Goal: Task Accomplishment & Management: Manage account settings

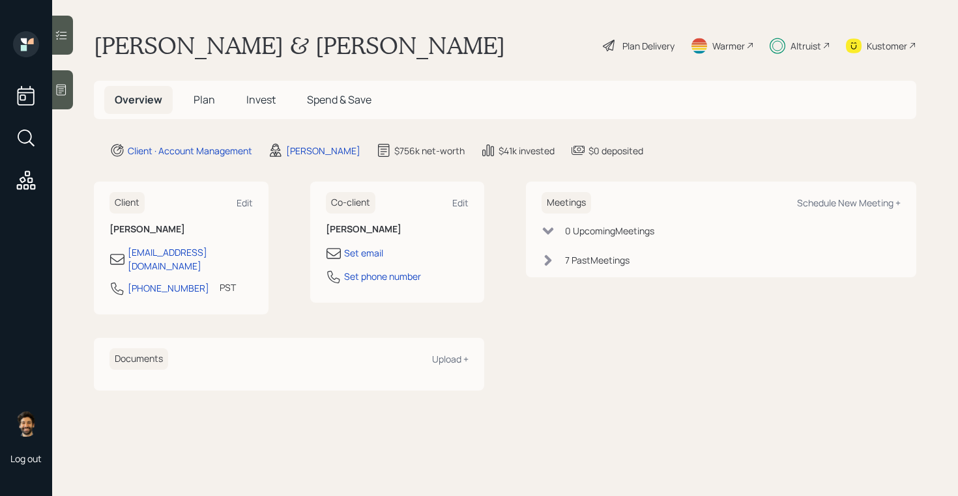
click at [259, 103] on span "Invest" at bounding box center [260, 100] width 29 height 14
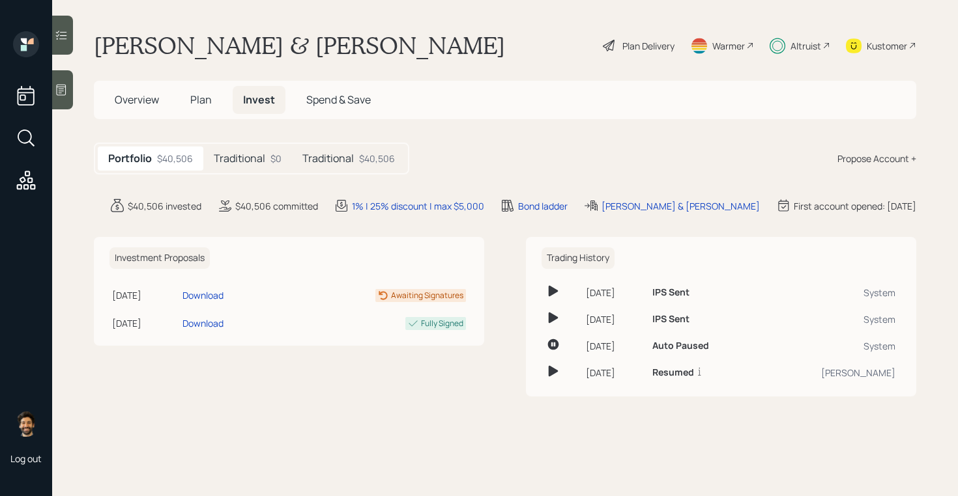
click at [218, 154] on h5 "Traditional" at bounding box center [239, 158] width 51 height 12
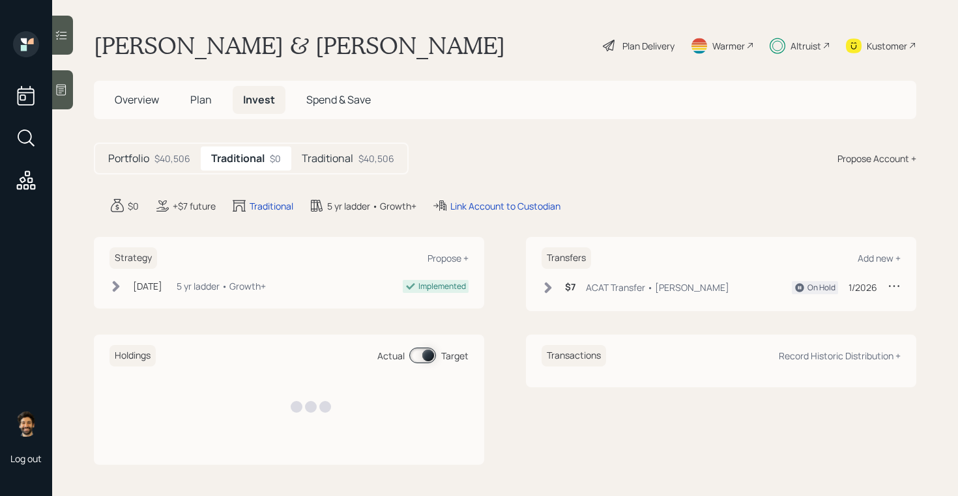
click at [319, 155] on h5 "Traditional" at bounding box center [327, 158] width 51 height 12
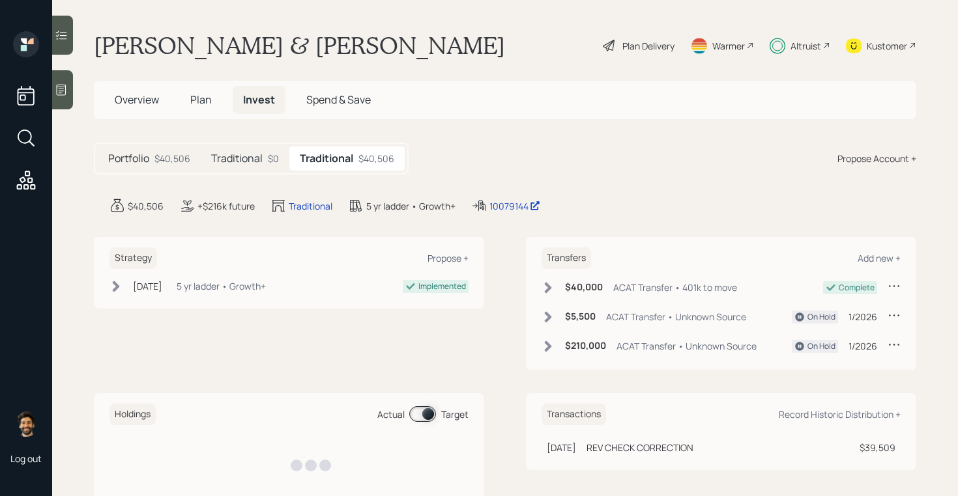
click at [230, 152] on h5 "Traditional" at bounding box center [236, 158] width 51 height 12
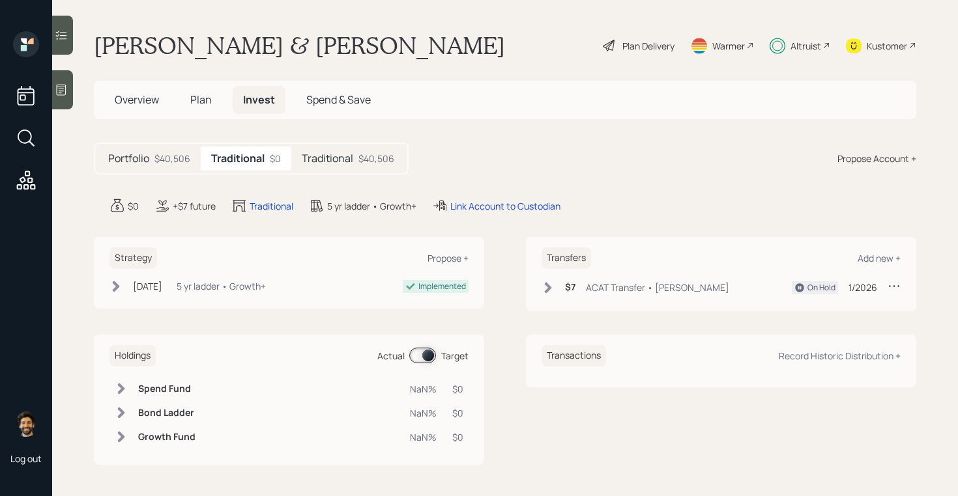
click at [320, 150] on div "Traditional $40,506" at bounding box center [347, 159] width 113 height 24
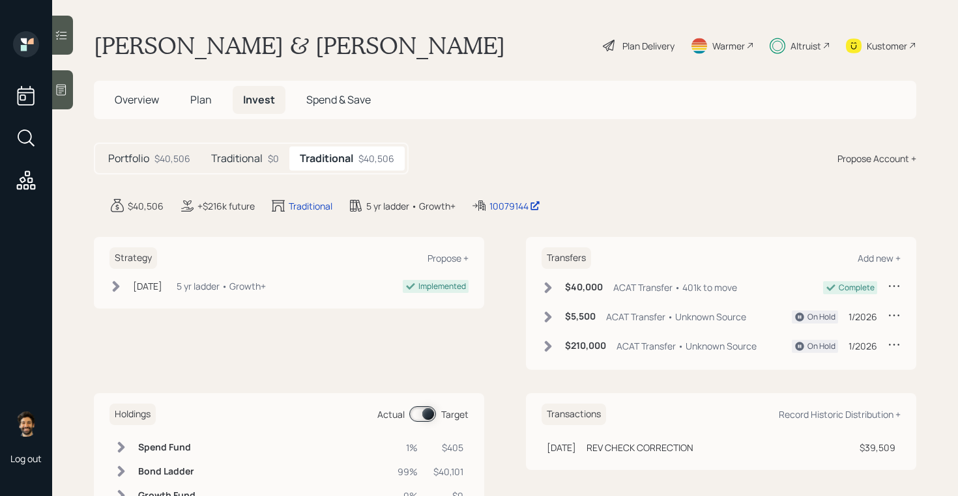
click at [260, 164] on h5 "Traditional" at bounding box center [236, 158] width 51 height 12
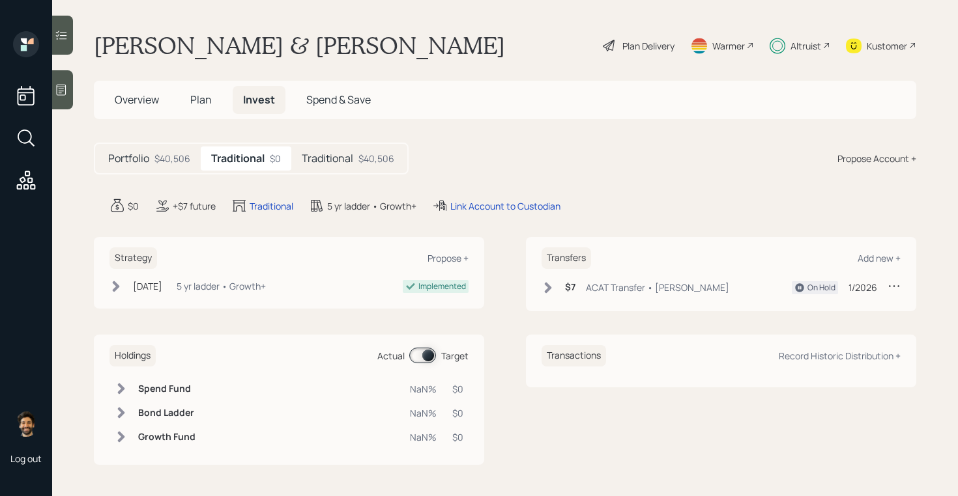
click at [330, 160] on h5 "Traditional" at bounding box center [327, 158] width 51 height 12
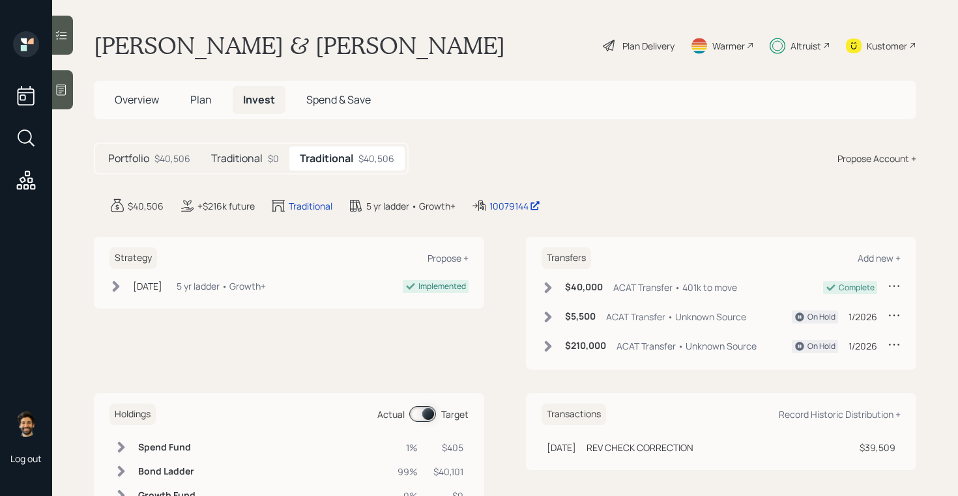
click at [255, 159] on h5 "Traditional" at bounding box center [236, 158] width 51 height 12
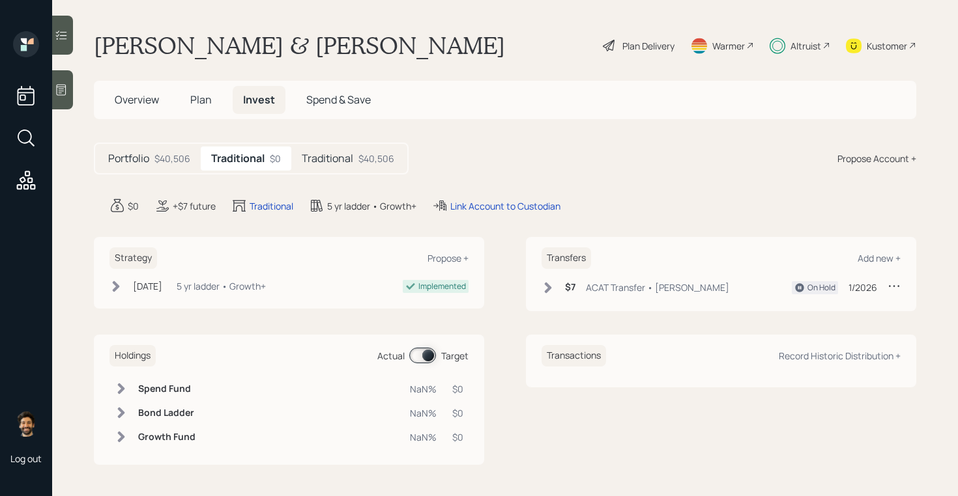
click at [329, 162] on h5 "Traditional" at bounding box center [327, 158] width 51 height 12
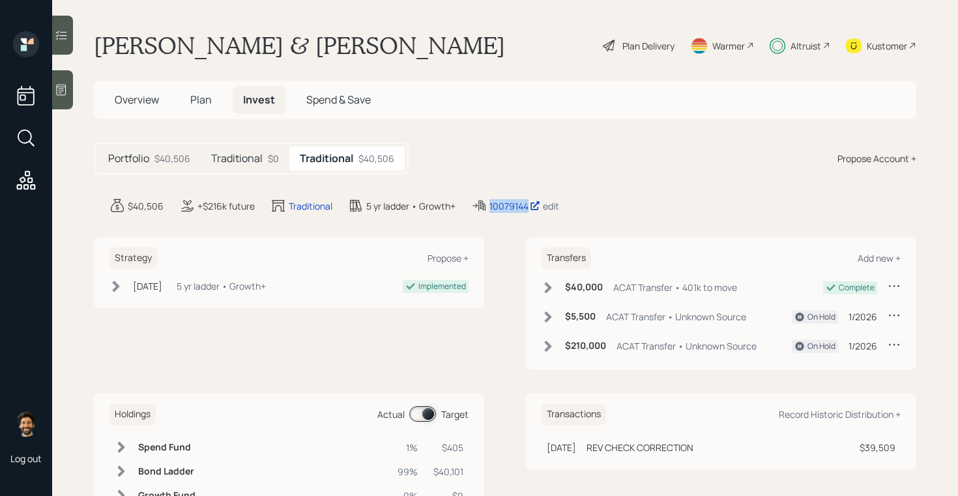
drag, startPoint x: 530, startPoint y: 208, endPoint x: 484, endPoint y: 210, distance: 46.3
click at [484, 210] on div "10079144 edit" at bounding box center [515, 206] width 88 height 16
click at [634, 158] on div "Portfolio $40,506 Traditional $0 Traditional $40,506 Propose Account +" at bounding box center [505, 159] width 822 height 32
drag, startPoint x: 530, startPoint y: 210, endPoint x: 482, endPoint y: 216, distance: 48.6
click at [482, 216] on main "[PERSON_NAME] & [PERSON_NAME] Plan Delivery Warmer Altruist Kustomer Overview P…" at bounding box center [504, 248] width 905 height 496
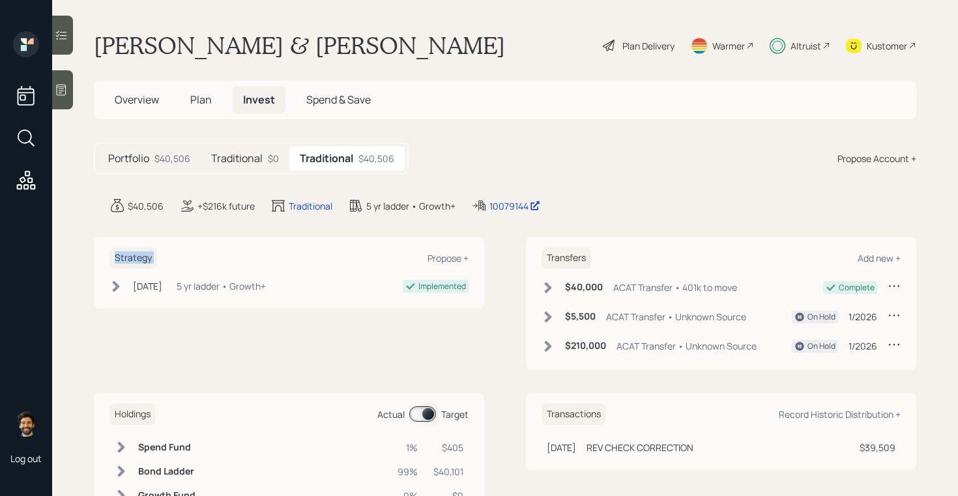
click at [497, 220] on main "[PERSON_NAME] & [PERSON_NAME] Plan Delivery Warmer Altruist Kustomer Overview P…" at bounding box center [504, 248] width 905 height 496
drag, startPoint x: 492, startPoint y: 211, endPoint x: 529, endPoint y: 213, distance: 37.2
click at [529, 213] on div "10079144 edit" at bounding box center [515, 206] width 88 height 16
drag, startPoint x: 530, startPoint y: 204, endPoint x: 459, endPoint y: 175, distance: 76.6
click at [459, 175] on main "[PERSON_NAME] & [PERSON_NAME] Plan Delivery Warmer Altruist Kustomer Overview P…" at bounding box center [504, 248] width 905 height 496
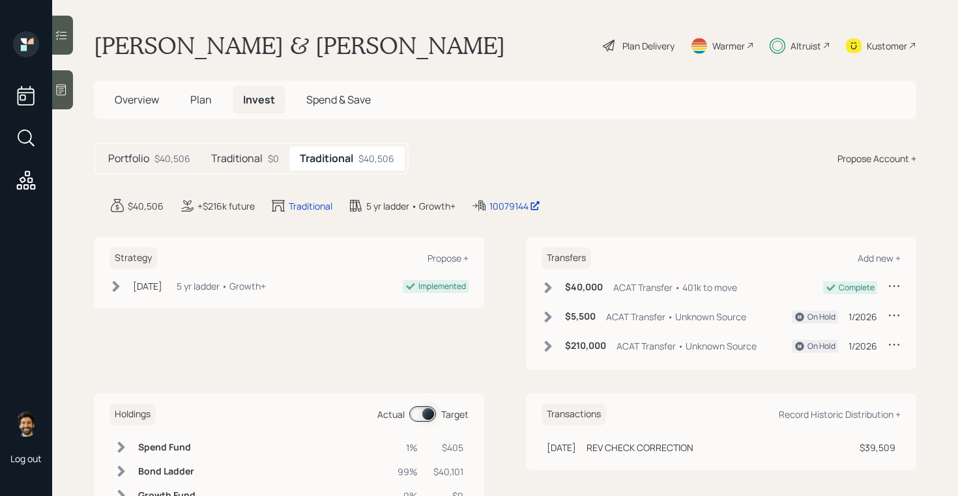
click at [495, 166] on div "Portfolio $40,506 Traditional $0 Traditional $40,506 Propose Account +" at bounding box center [505, 159] width 822 height 32
click at [143, 99] on span "Overview" at bounding box center [137, 100] width 44 height 14
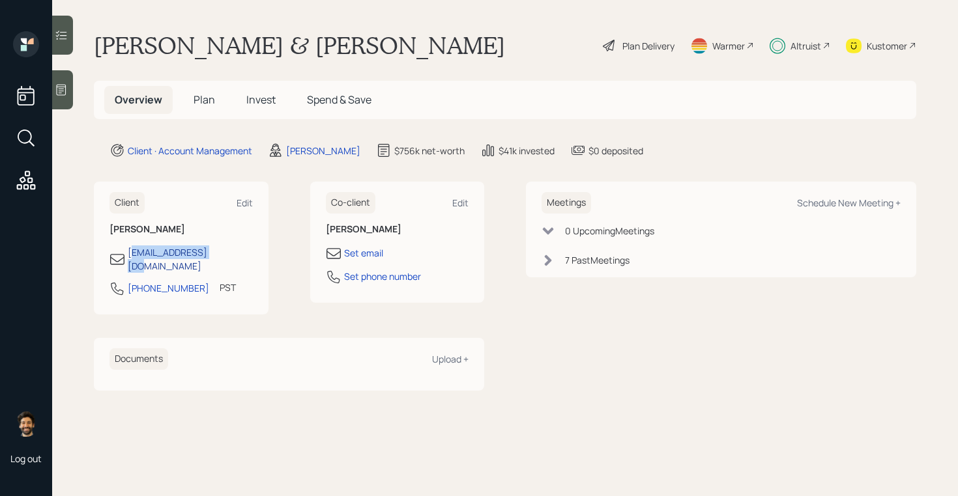
drag, startPoint x: 220, startPoint y: 254, endPoint x: 130, endPoint y: 254, distance: 89.2
click at [130, 254] on div "[EMAIL_ADDRESS][DOMAIN_NAME]" at bounding box center [180, 259] width 143 height 27
click at [223, 249] on div "[EMAIL_ADDRESS][DOMAIN_NAME]" at bounding box center [180, 259] width 143 height 27
drag, startPoint x: 220, startPoint y: 255, endPoint x: 125, endPoint y: 253, distance: 94.5
click at [125, 253] on div "[EMAIL_ADDRESS][DOMAIN_NAME]" at bounding box center [180, 259] width 143 height 27
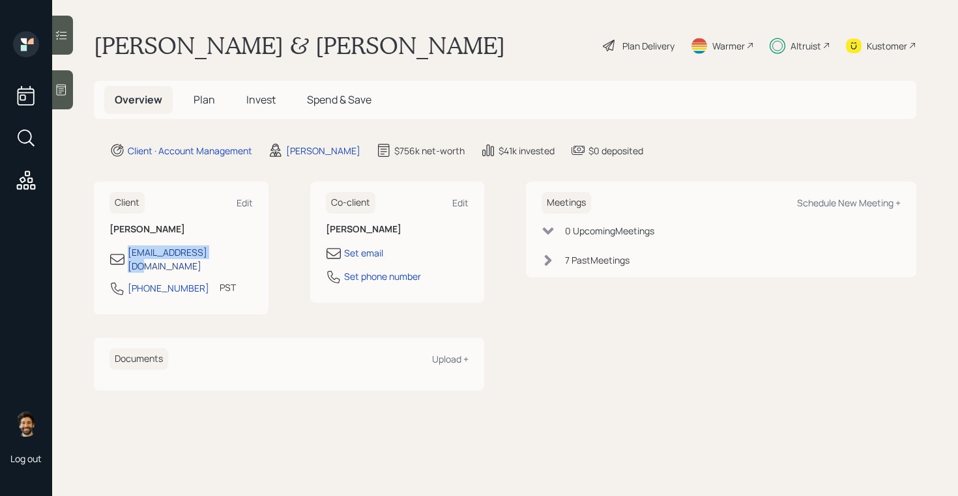
drag, startPoint x: 219, startPoint y: 250, endPoint x: 128, endPoint y: 249, distance: 90.6
click at [128, 249] on div "[EMAIL_ADDRESS][DOMAIN_NAME]" at bounding box center [180, 259] width 143 height 27
copy div "[EMAIL_ADDRESS][DOMAIN_NAME]"
drag, startPoint x: 158, startPoint y: 255, endPoint x: 181, endPoint y: 31, distance: 224.6
click at [0, 0] on div "Log out Ronald & Kimberly Taylor Plan Delivery Warmer Altruist Kustomer Overvie…" at bounding box center [479, 248] width 958 height 496
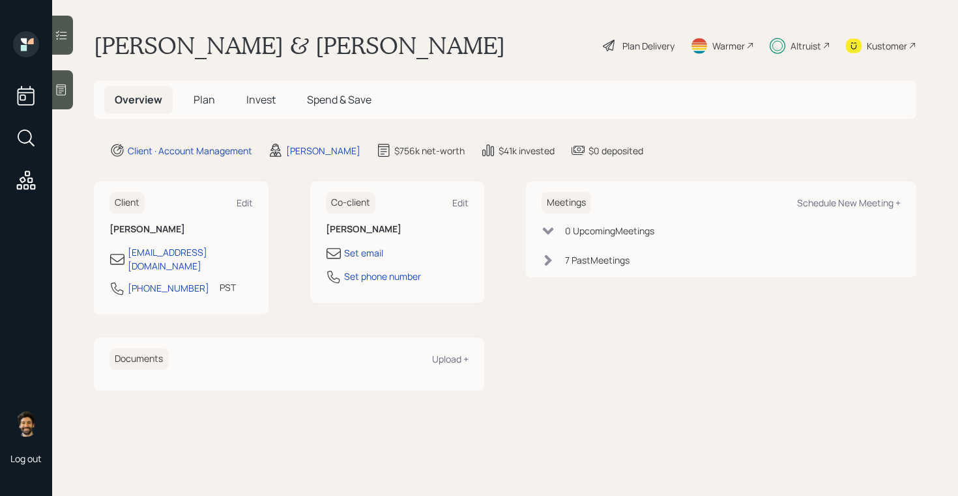
click at [800, 48] on div "Altruist" at bounding box center [805, 46] width 31 height 14
click at [804, 41] on div "Altruist" at bounding box center [805, 46] width 31 height 14
click at [203, 99] on span "Plan" at bounding box center [203, 100] width 21 height 14
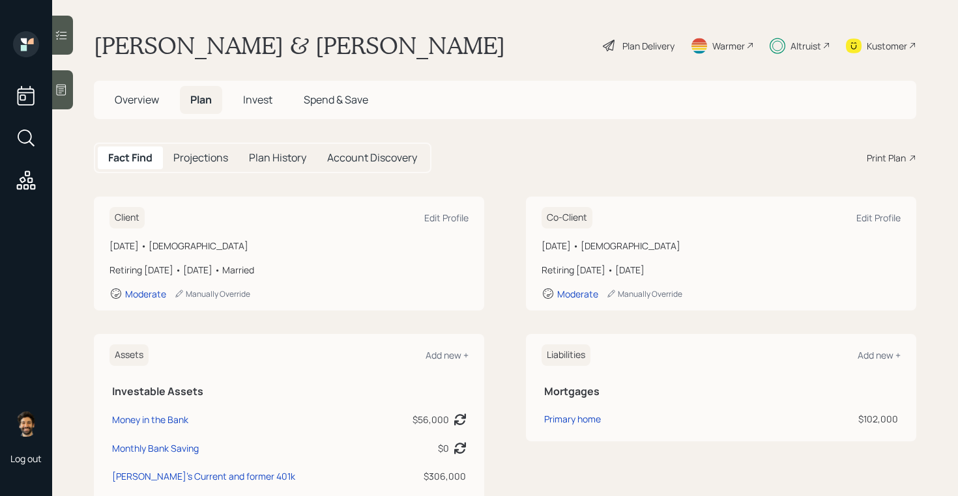
click at [149, 100] on span "Overview" at bounding box center [137, 100] width 44 height 14
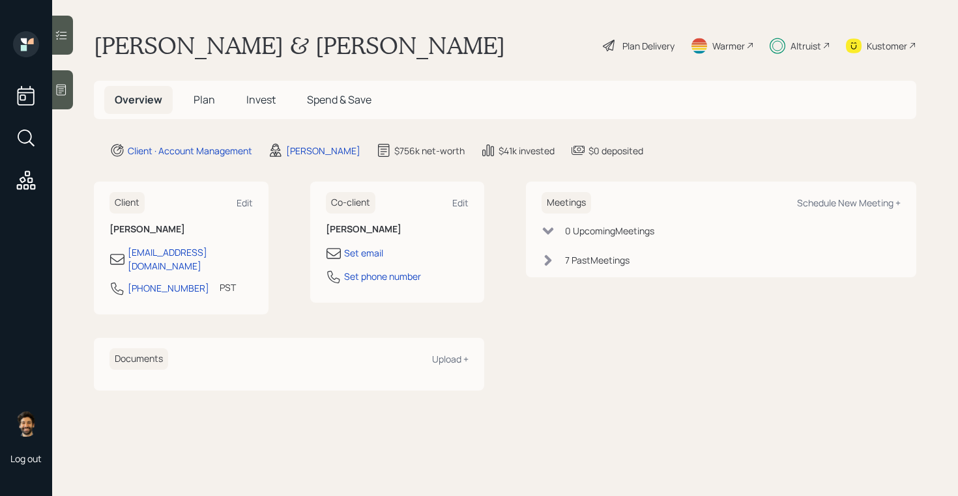
click at [204, 91] on h5 "Plan" at bounding box center [204, 100] width 42 height 28
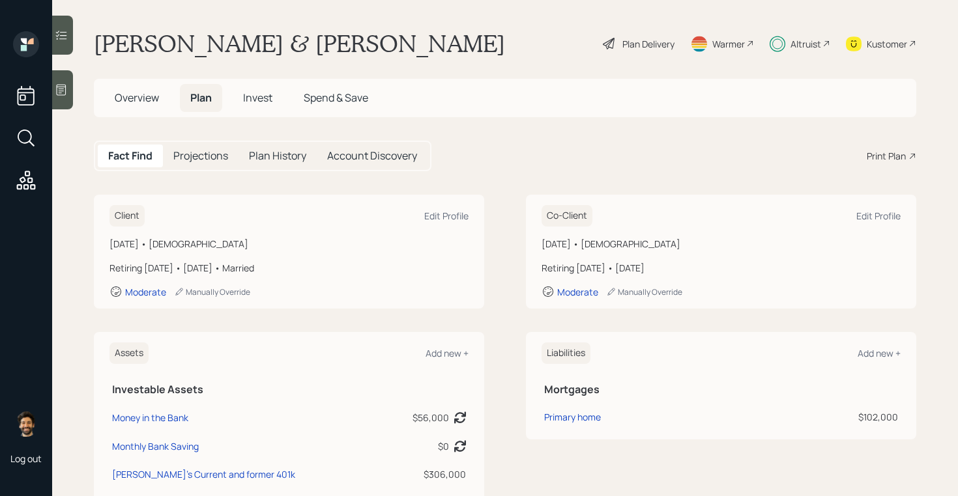
scroll to position [1, 0]
click at [627, 45] on div "Plan Delivery" at bounding box center [648, 45] width 52 height 14
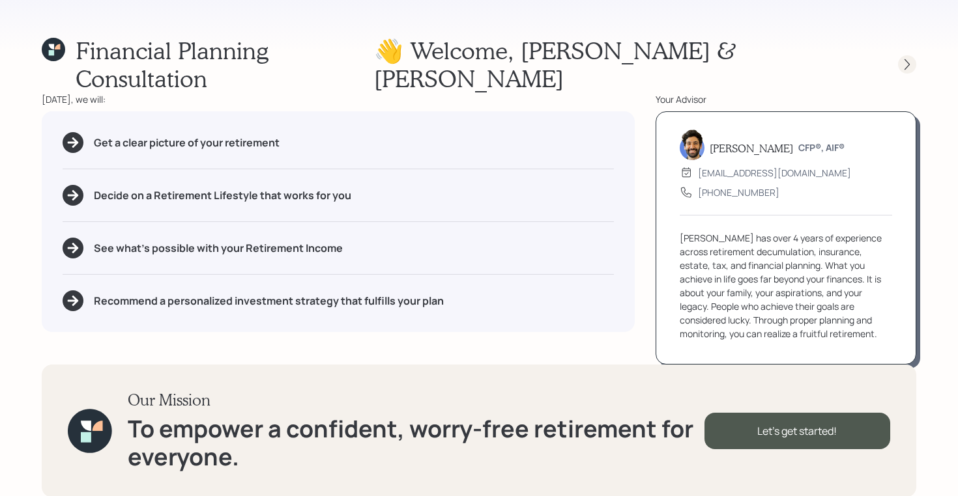
click at [905, 55] on div at bounding box center [907, 64] width 18 height 18
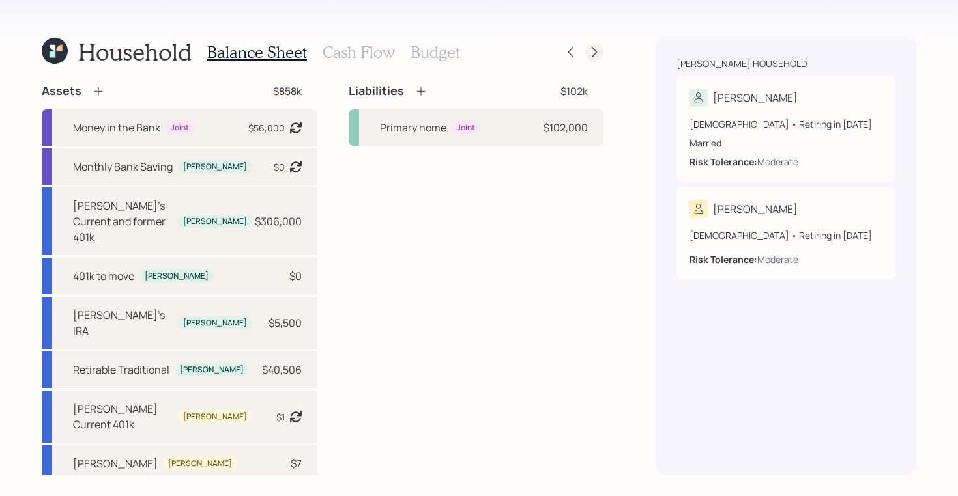
click at [593, 53] on icon at bounding box center [594, 52] width 13 height 13
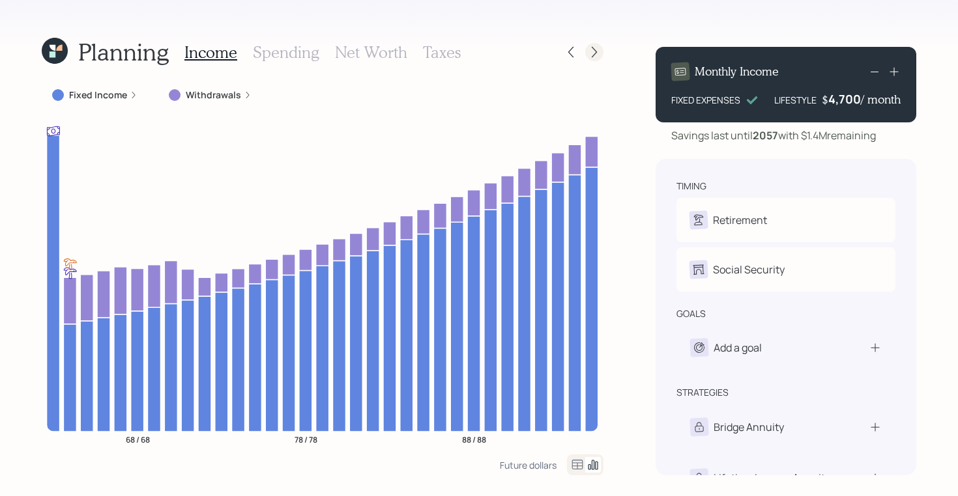
click at [593, 53] on icon at bounding box center [594, 52] width 13 height 13
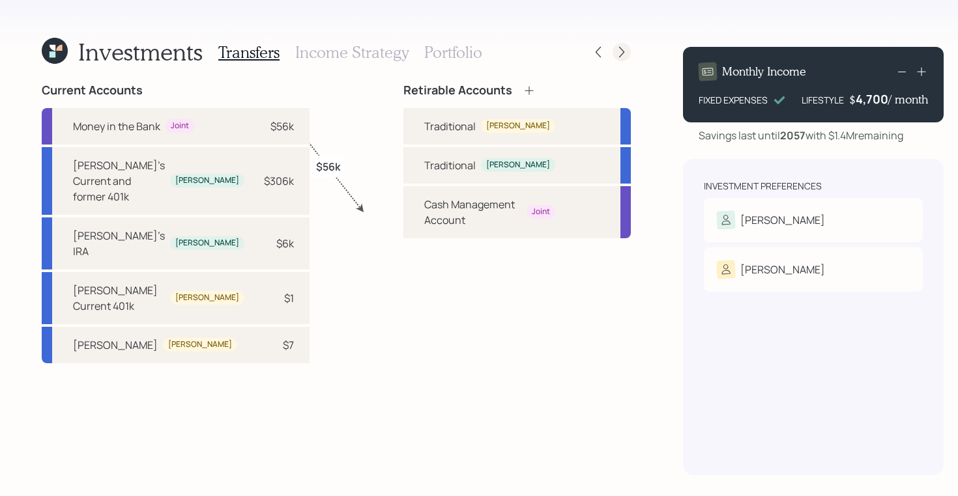
click at [615, 51] on icon at bounding box center [621, 52] width 13 height 13
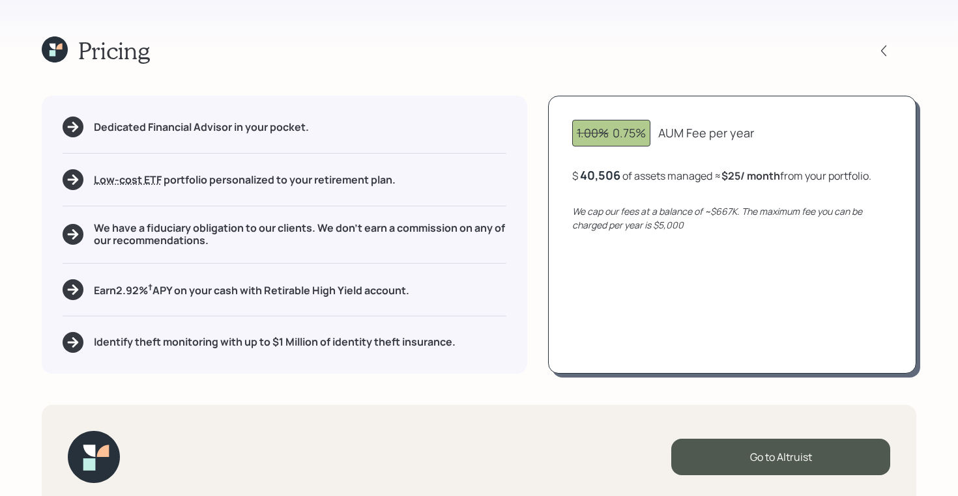
click at [871, 51] on div "Pricing" at bounding box center [479, 50] width 874 height 28
click at [881, 51] on icon at bounding box center [883, 50] width 5 height 11
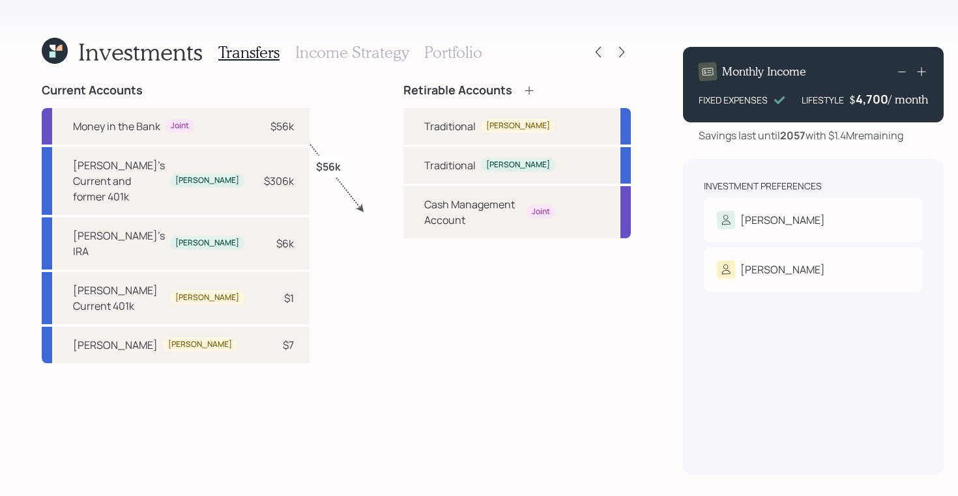
click at [310, 53] on h3 "Income Strategy" at bounding box center [351, 52] width 113 height 19
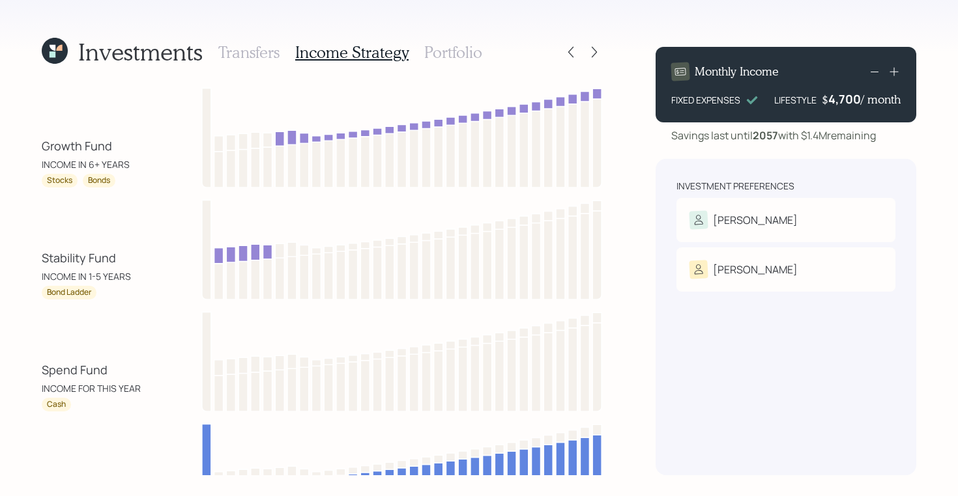
click at [461, 48] on h3 "Portfolio" at bounding box center [453, 52] width 58 height 19
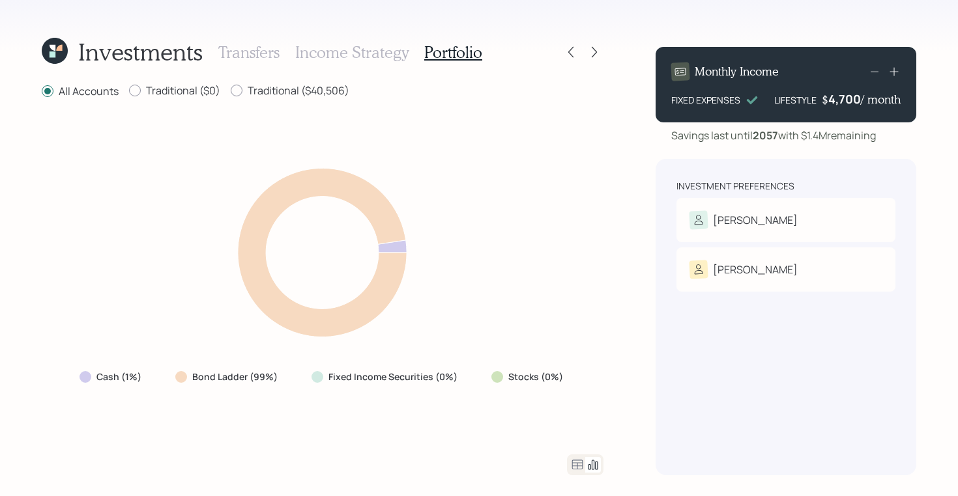
click at [61, 58] on icon at bounding box center [55, 51] width 26 height 26
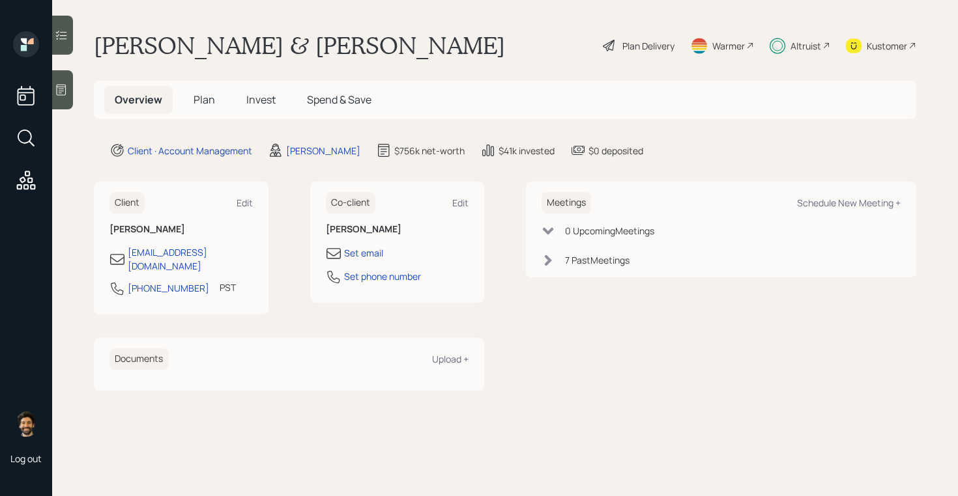
click at [203, 96] on span "Plan" at bounding box center [203, 100] width 21 height 14
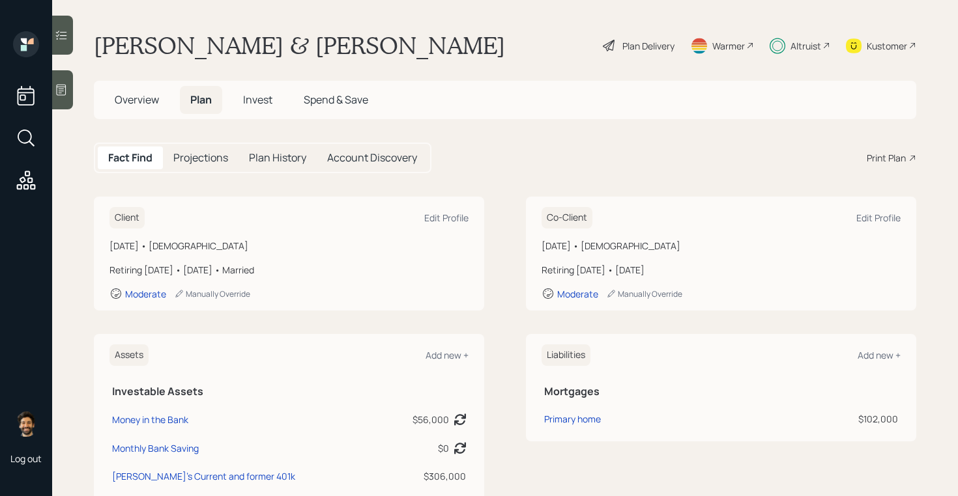
click at [643, 51] on div "Plan Delivery" at bounding box center [648, 46] width 52 height 14
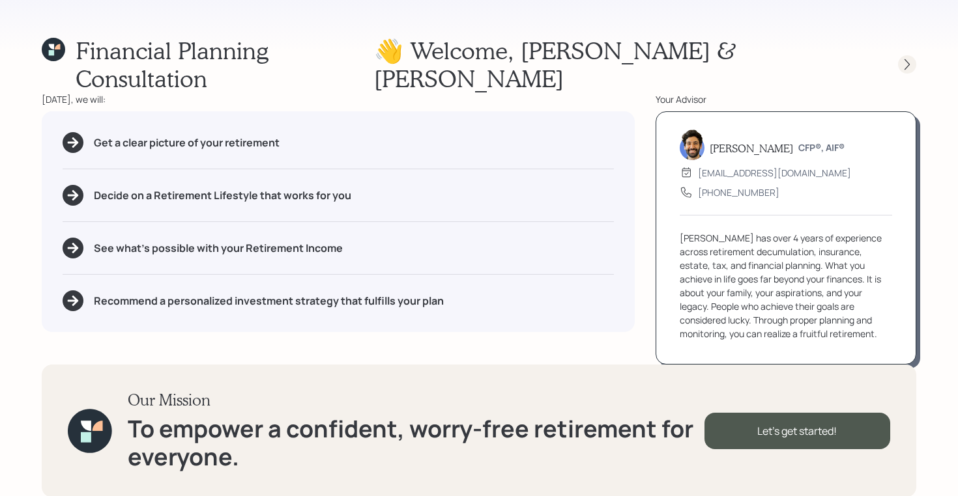
click at [911, 58] on icon at bounding box center [906, 64] width 13 height 13
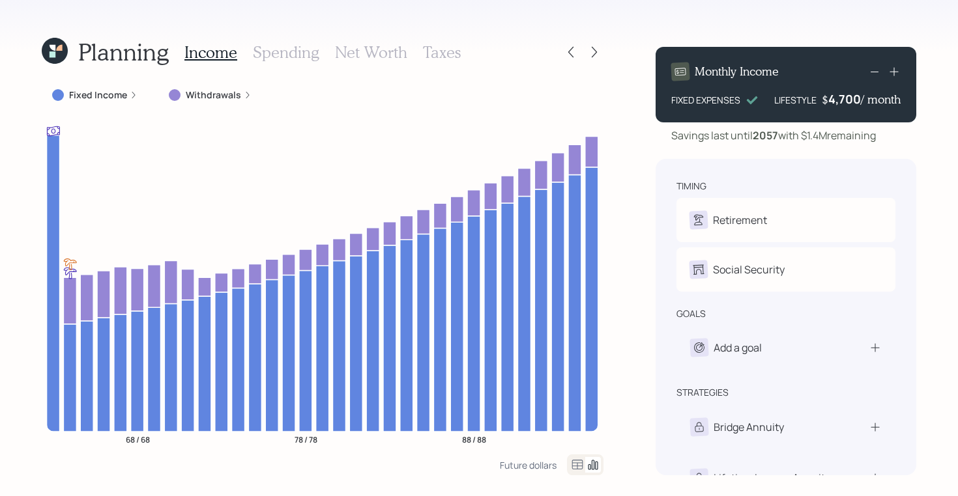
click at [433, 53] on h3 "Taxes" at bounding box center [442, 52] width 38 height 19
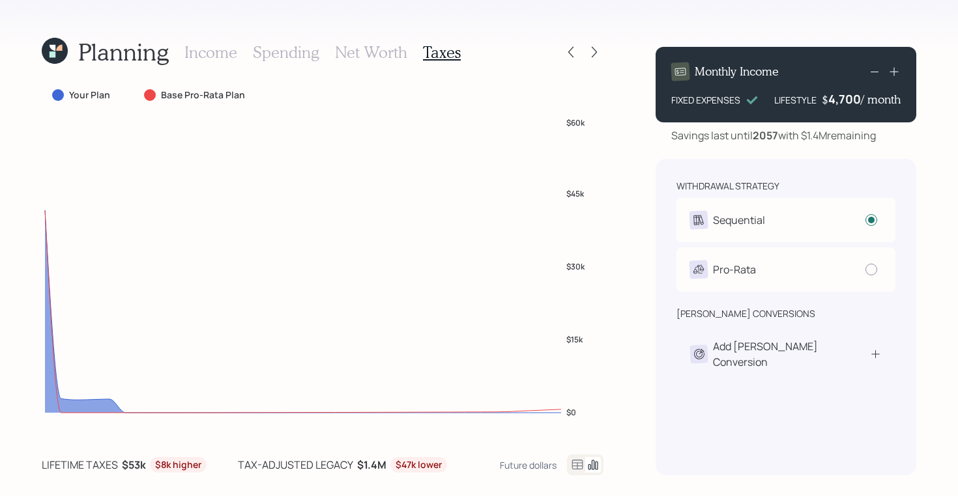
click at [575, 462] on icon at bounding box center [577, 465] width 16 height 16
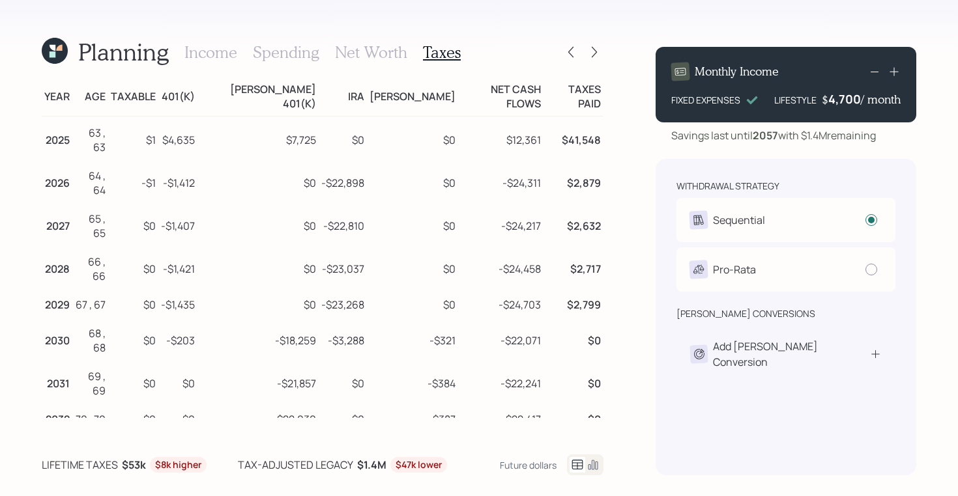
scroll to position [16, 0]
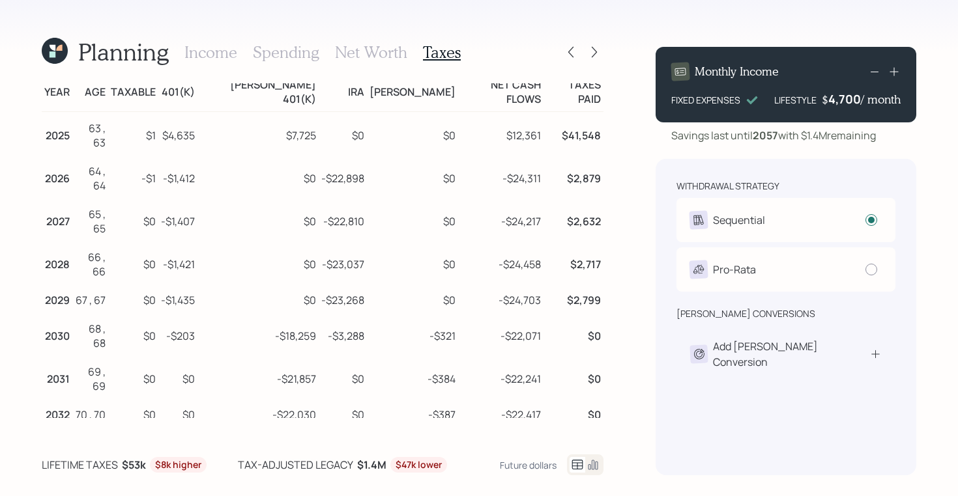
click at [55, 48] on icon at bounding box center [54, 50] width 29 height 29
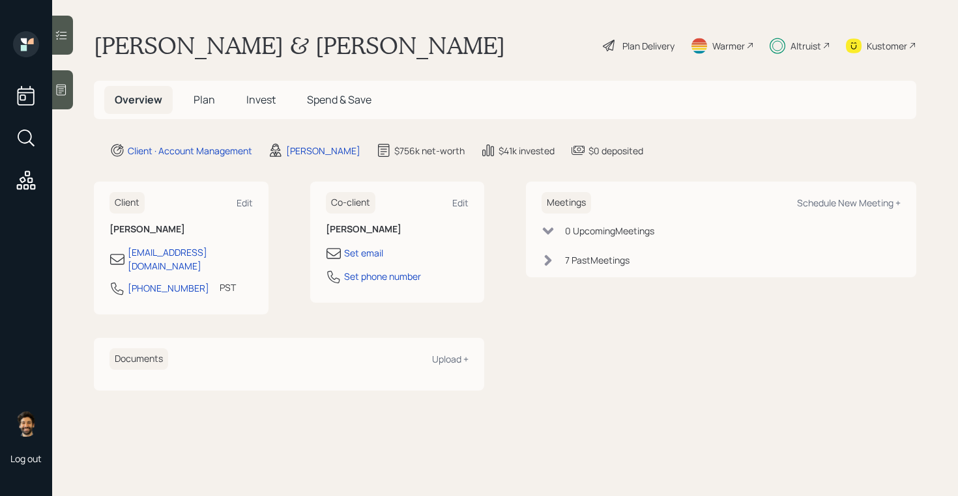
click at [201, 100] on span "Plan" at bounding box center [203, 100] width 21 height 14
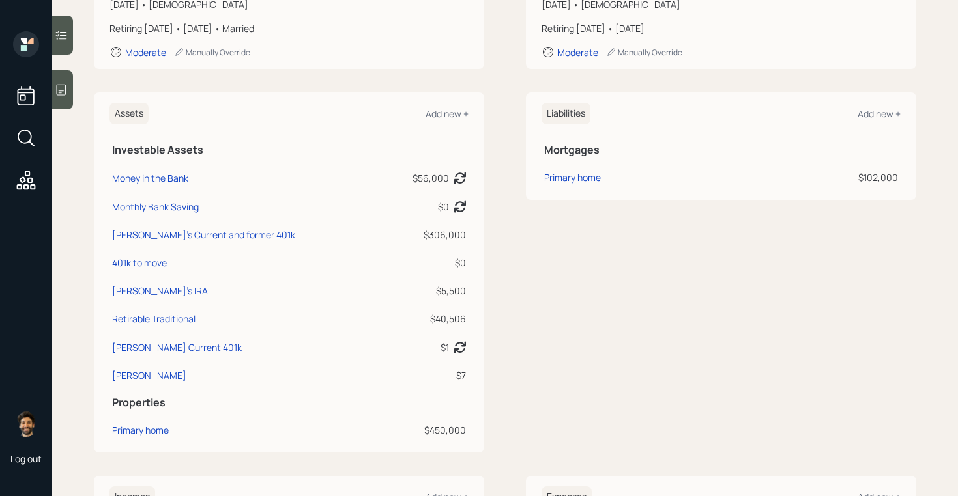
scroll to position [262, 0]
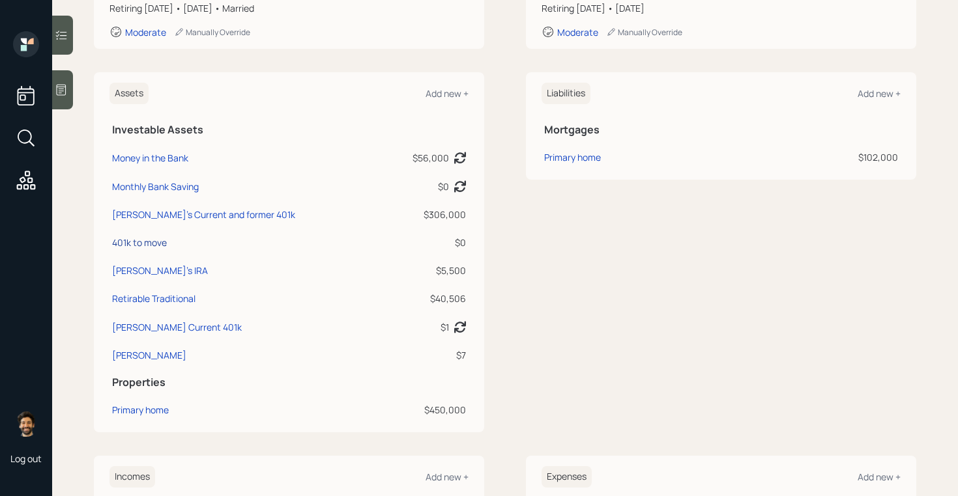
click at [138, 242] on div "401k to move" at bounding box center [139, 243] width 55 height 14
select select "ira"
select select "balanced"
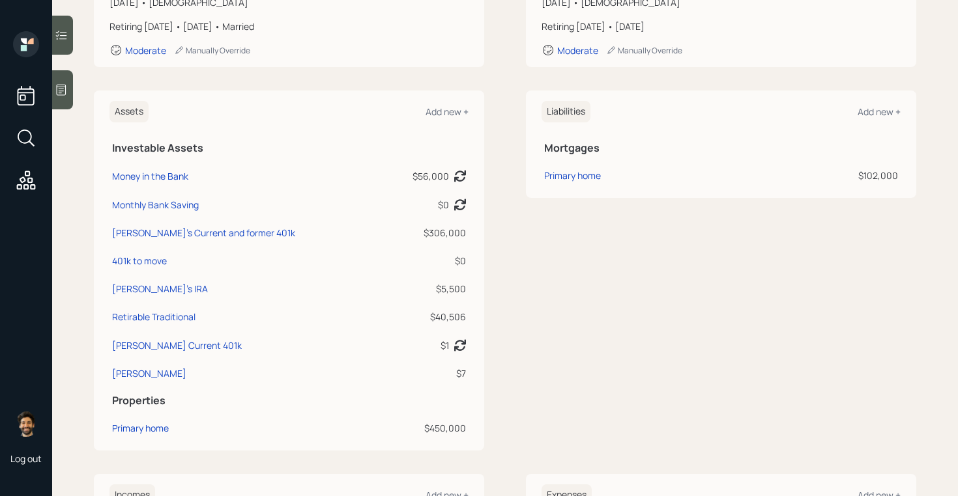
scroll to position [243, 0]
click at [139, 259] on div "401k to move" at bounding box center [139, 262] width 55 height 14
select select "ira"
select select "balanced"
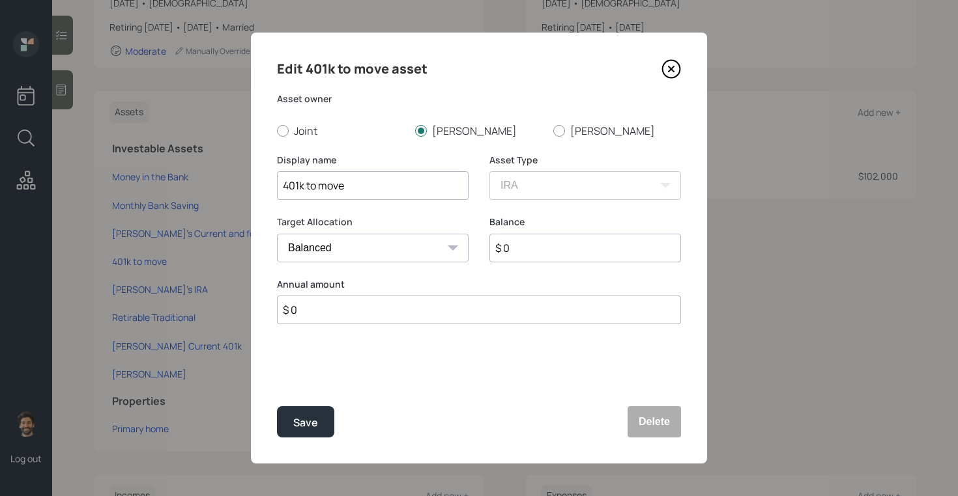
click at [520, 242] on input "$ 0" at bounding box center [585, 248] width 192 height 29
type input "$ 500,000"
click at [291, 430] on button "Save" at bounding box center [305, 421] width 57 height 31
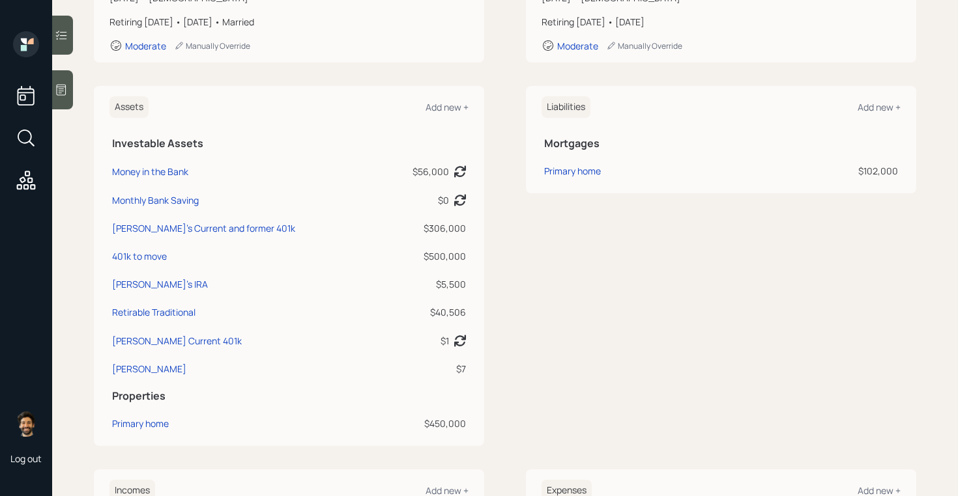
scroll to position [272, 0]
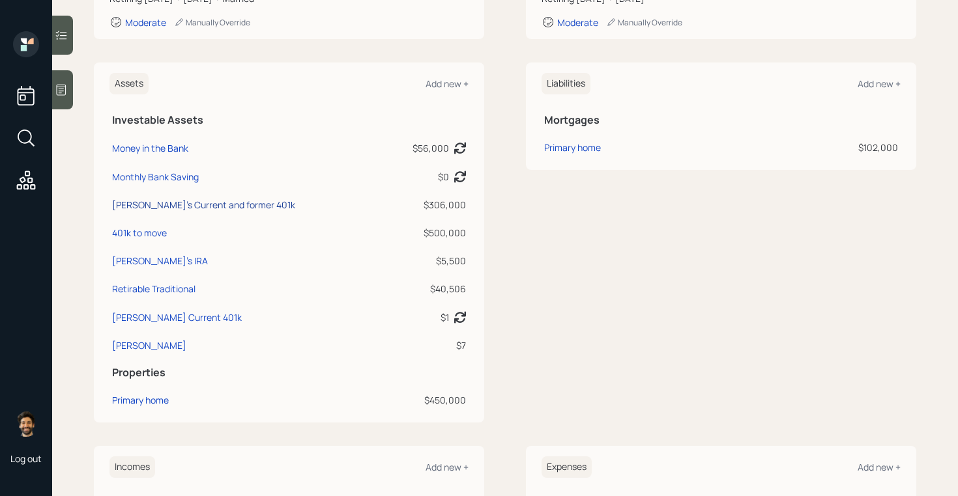
click at [156, 206] on div "Ron's Current and former 401k" at bounding box center [203, 205] width 183 height 14
select select "roth_401k"
select select "balanced"
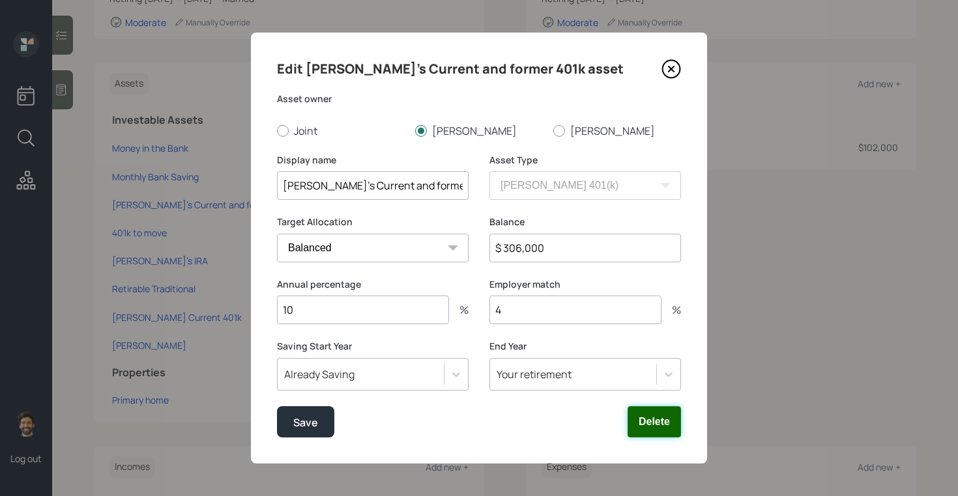
click at [674, 414] on button "Delete" at bounding box center [653, 421] width 53 height 31
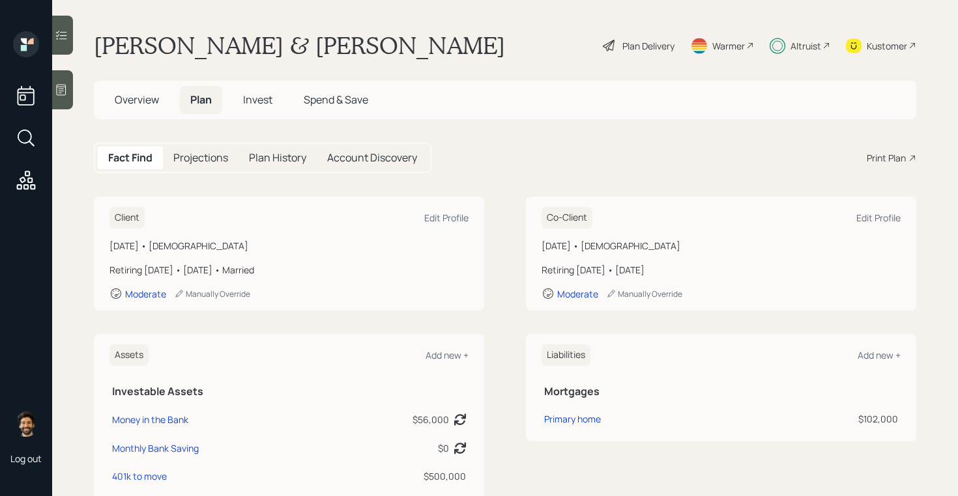
click at [262, 99] on span "Invest" at bounding box center [257, 100] width 29 height 14
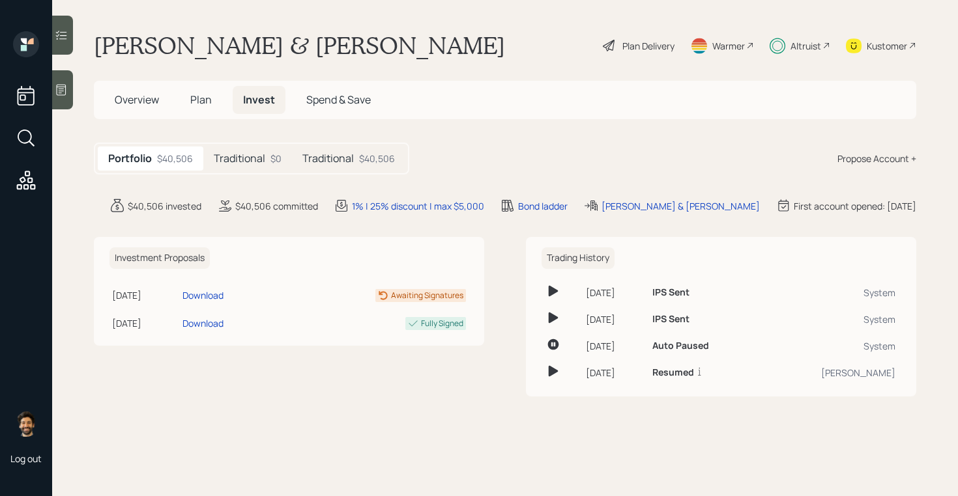
click at [262, 156] on h5 "Traditional" at bounding box center [239, 158] width 51 height 12
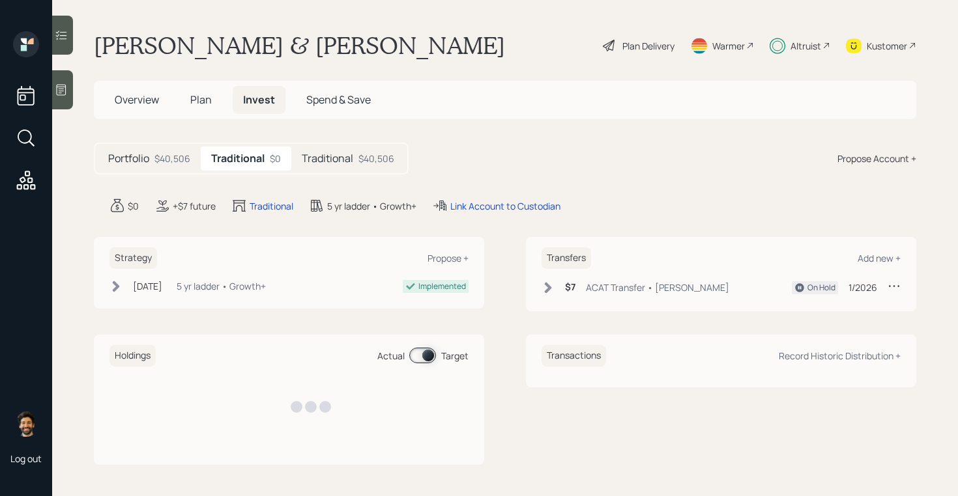
click at [358, 160] on div "$40,506" at bounding box center [376, 159] width 36 height 14
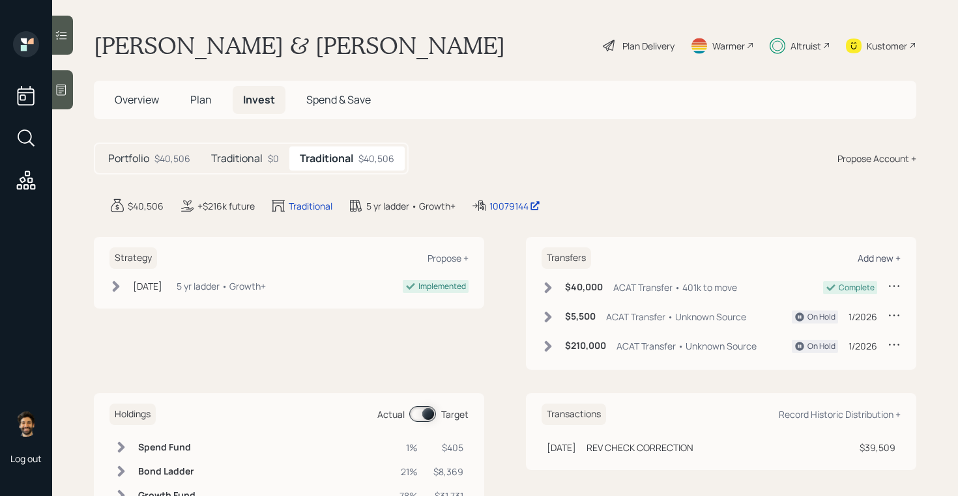
click at [878, 255] on div "Add new +" at bounding box center [878, 258] width 43 height 12
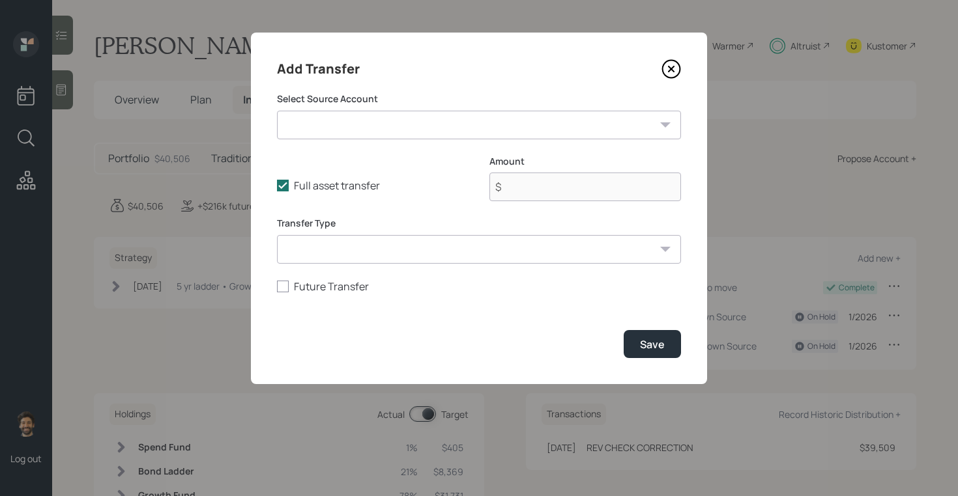
click at [296, 122] on select "Money in the Bank ($56,000 | Emergency Fund) Monthly Bank Saving ($0 | Checking…" at bounding box center [479, 125] width 404 height 29
select select "88c16cdd-dd5f-46b3-afb5-a4952825a5d8"
click at [277, 111] on select "Money in the Bank ($56,000 | Emergency Fund) Monthly Bank Saving ($0 | Checking…" at bounding box center [479, 125] width 404 height 29
type input "$ 500,000"
click at [333, 244] on select "ACAT Transfer Non ACAT Transfer Capitalize Rollover Rollover Deposit" at bounding box center [479, 249] width 404 height 29
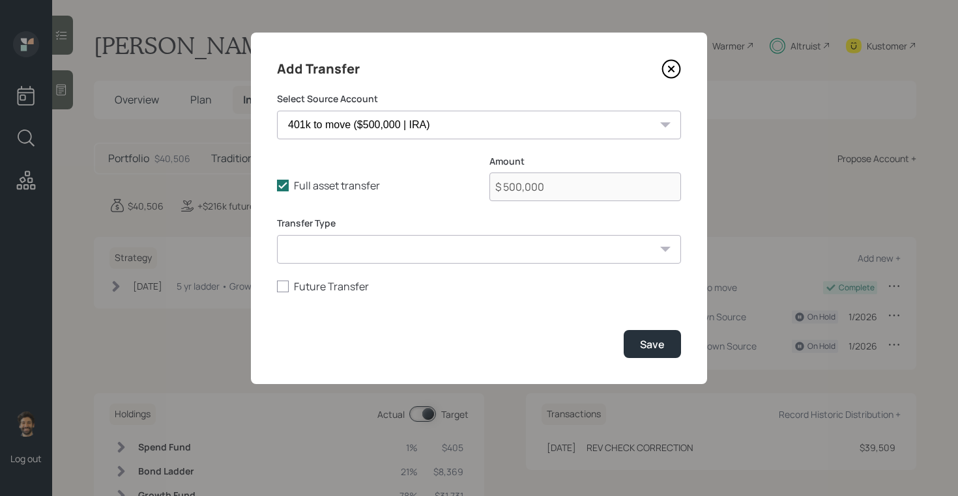
select select "acat_transfer"
click at [277, 235] on select "ACAT Transfer Non ACAT Transfer Capitalize Rollover Rollover Deposit" at bounding box center [479, 249] width 404 height 29
click at [638, 341] on button "Save" at bounding box center [651, 344] width 57 height 28
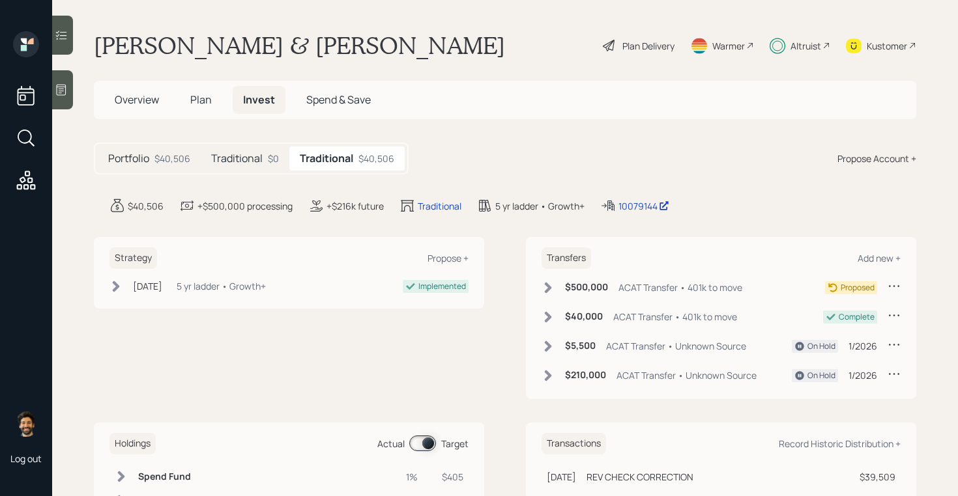
click at [545, 289] on icon at bounding box center [547, 287] width 13 height 13
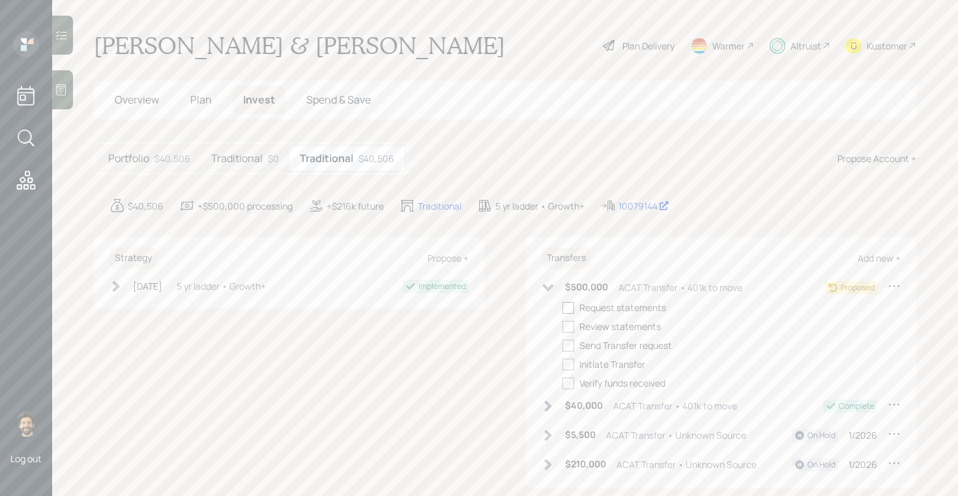
click at [567, 307] on div at bounding box center [568, 308] width 12 height 12
click at [562, 307] on input "checkbox" at bounding box center [562, 307] width 1 height 1
checkbox input "true"
click at [572, 326] on div at bounding box center [568, 327] width 12 height 12
click at [562, 326] on input "checkbox" at bounding box center [562, 326] width 1 height 1
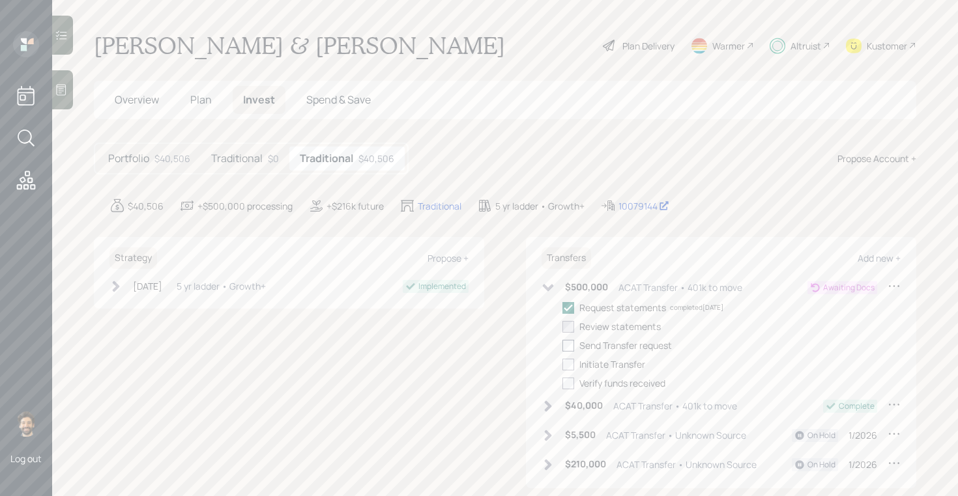
checkbox input "true"
click at [572, 347] on div at bounding box center [568, 346] width 12 height 12
click at [562, 346] on input "checkbox" at bounding box center [562, 345] width 1 height 1
checkbox input "true"
click at [572, 367] on div at bounding box center [568, 365] width 12 height 12
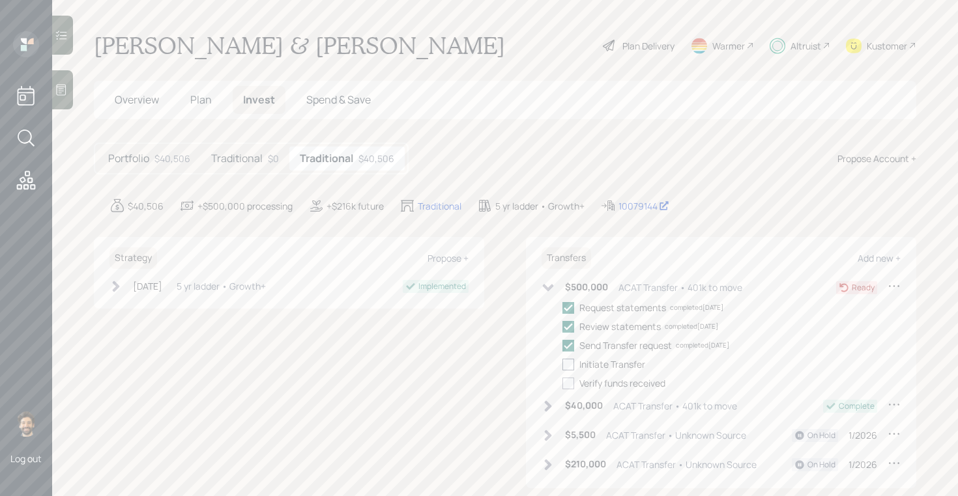
click at [562, 365] on input "checkbox" at bounding box center [562, 364] width 1 height 1
checkbox input "true"
click at [667, 48] on div "Plan Delivery" at bounding box center [648, 46] width 52 height 14
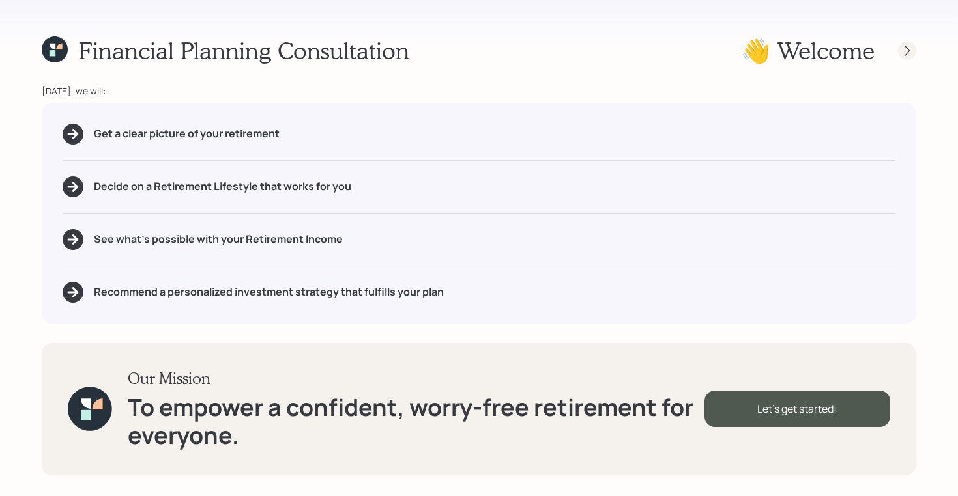
click at [908, 49] on icon at bounding box center [906, 50] width 13 height 13
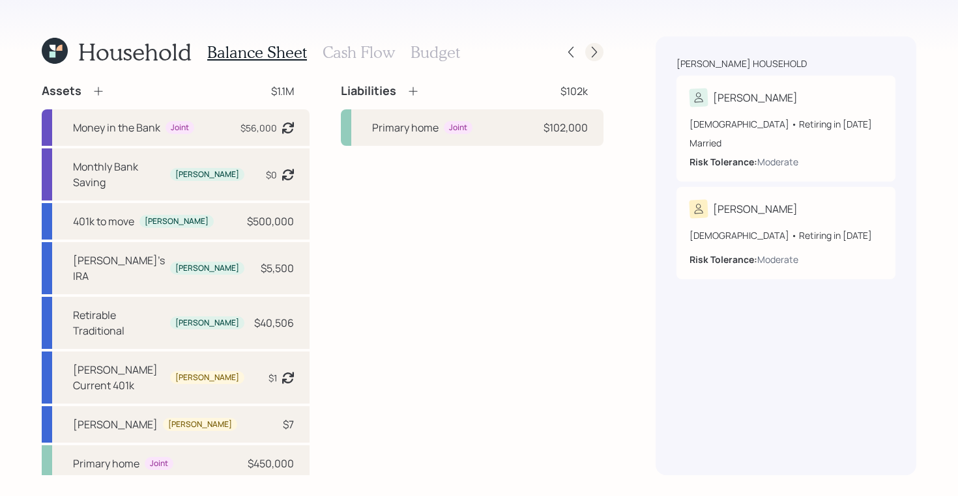
click at [597, 50] on icon at bounding box center [594, 52] width 13 height 13
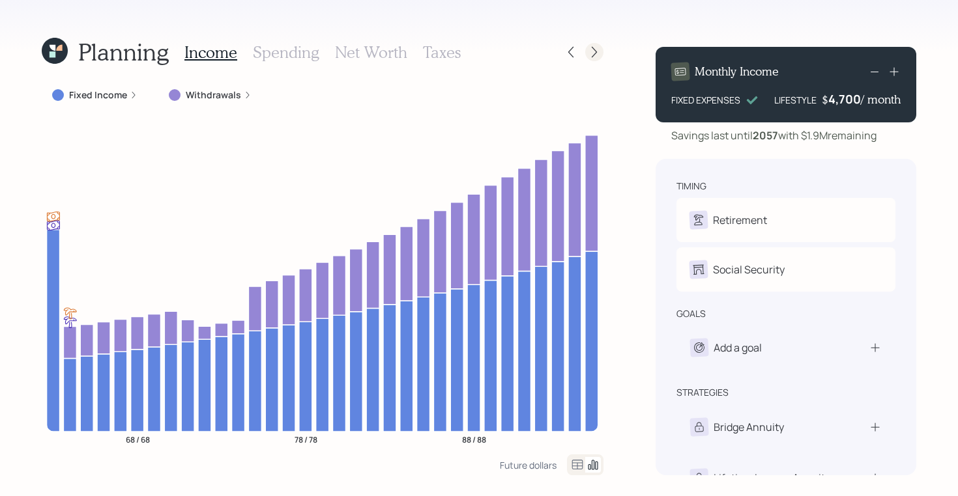
click at [596, 46] on icon at bounding box center [594, 52] width 13 height 13
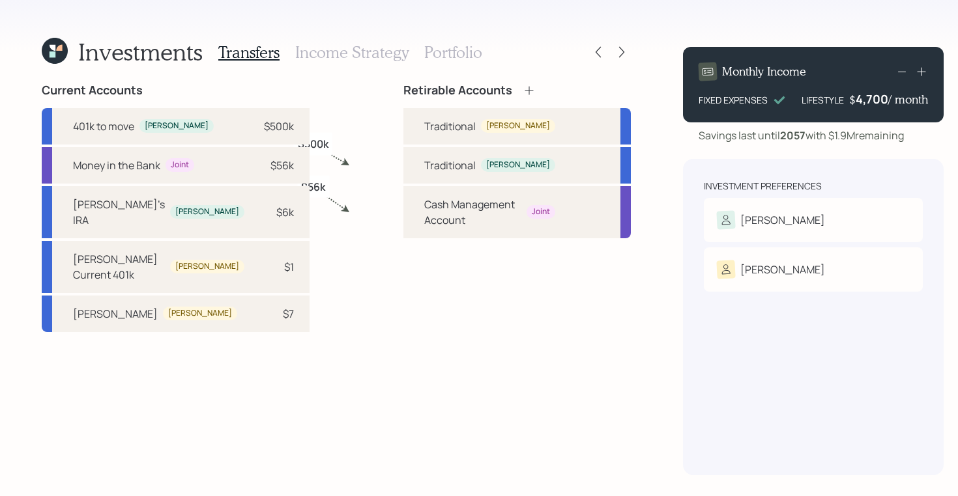
click at [291, 48] on div "Transfers Income Strategy Portfolio" at bounding box center [350, 51] width 264 height 31
click at [327, 49] on h3 "Income Strategy" at bounding box center [351, 52] width 113 height 19
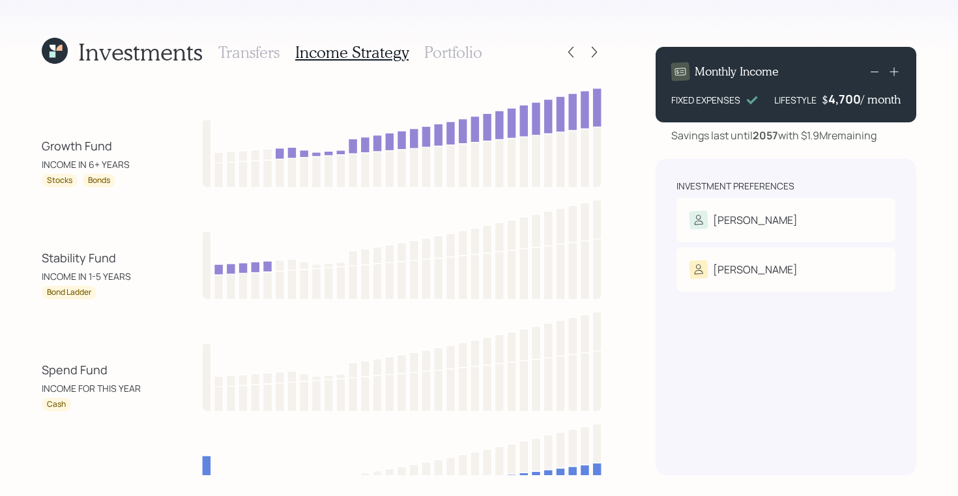
click at [464, 48] on h3 "Portfolio" at bounding box center [453, 52] width 58 height 19
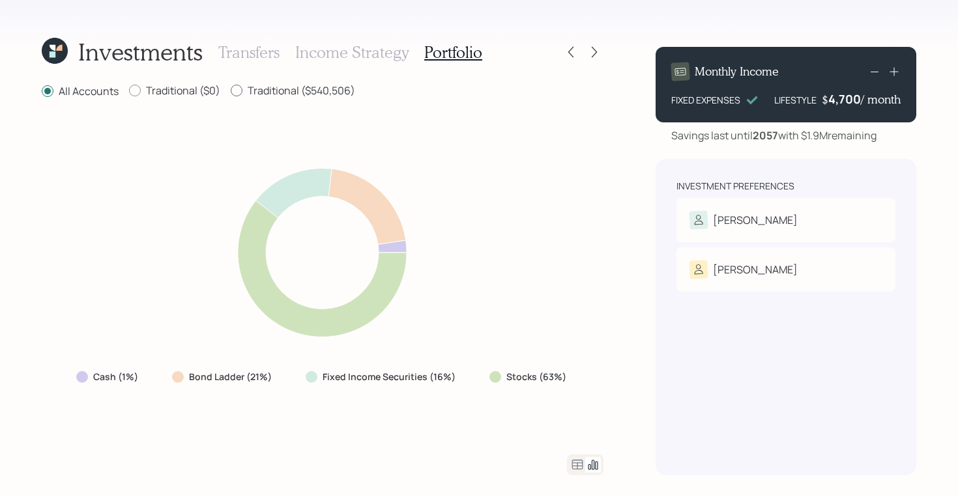
click at [248, 88] on label "Traditional ($540,506)" at bounding box center [293, 90] width 124 height 14
click at [231, 91] on input "Traditional ($540,506)" at bounding box center [230, 91] width 1 height 1
radio input "true"
radio input "false"
click at [576, 469] on icon at bounding box center [577, 465] width 11 height 10
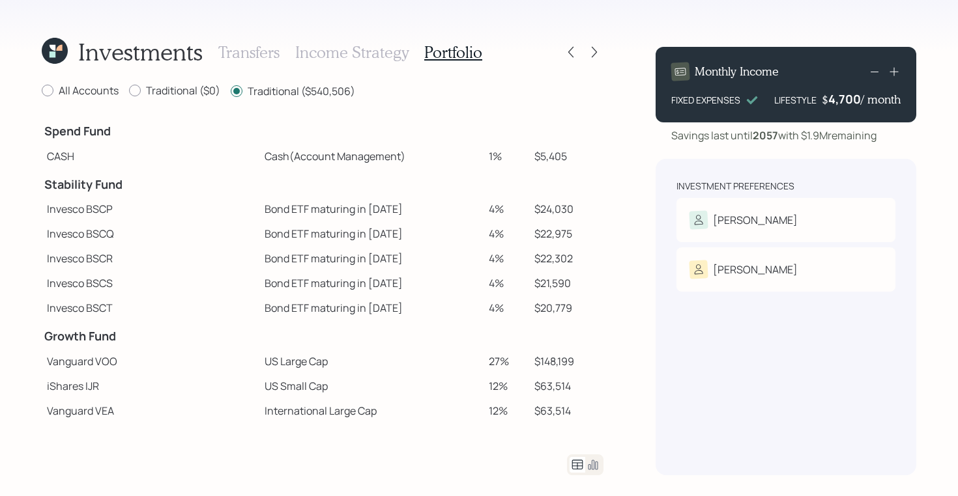
click at [597, 466] on icon at bounding box center [593, 466] width 10 height 10
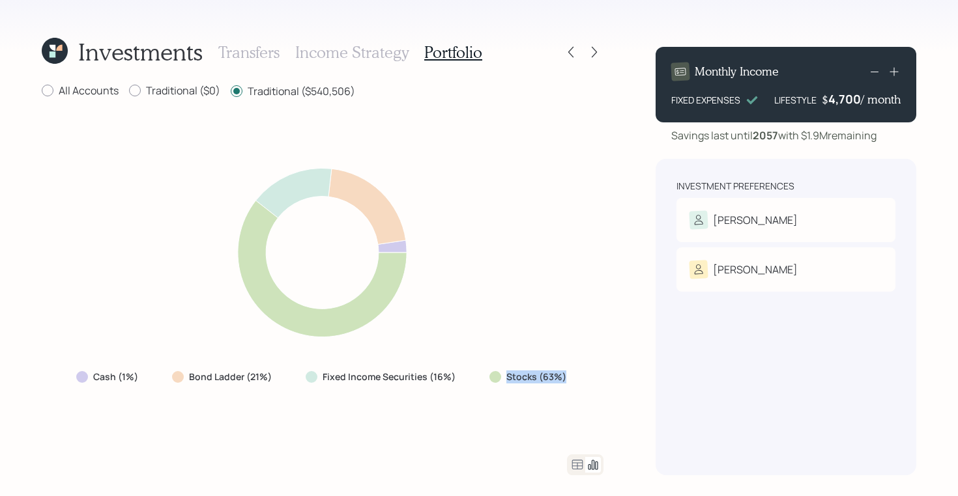
drag, startPoint x: 573, startPoint y: 378, endPoint x: 501, endPoint y: 380, distance: 71.7
click at [501, 380] on div "Stocks (63%)" at bounding box center [529, 376] width 100 height 23
click at [578, 463] on icon at bounding box center [577, 465] width 16 height 16
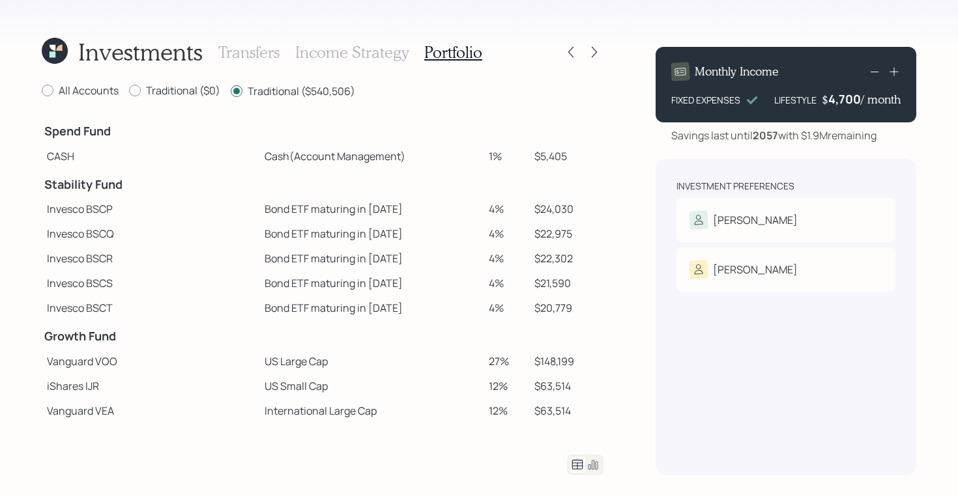
click at [599, 459] on icon at bounding box center [593, 465] width 16 height 16
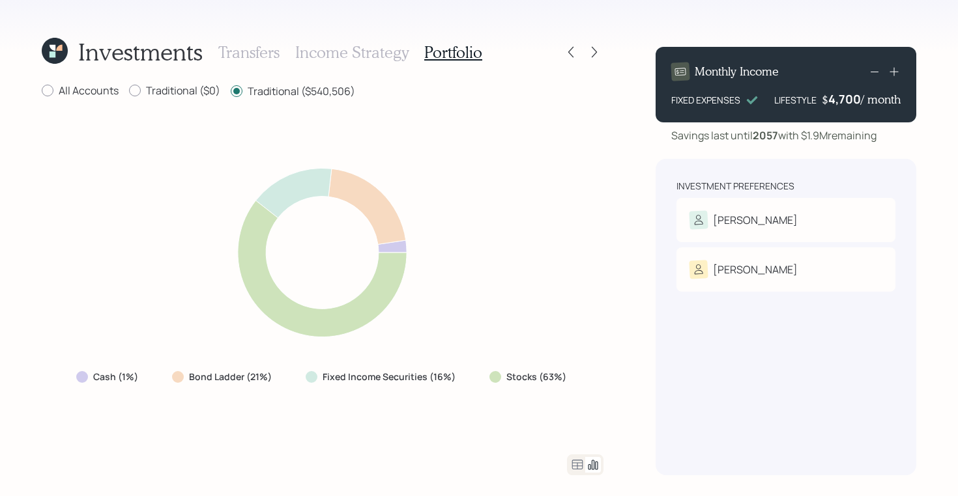
click at [574, 467] on icon at bounding box center [577, 465] width 16 height 16
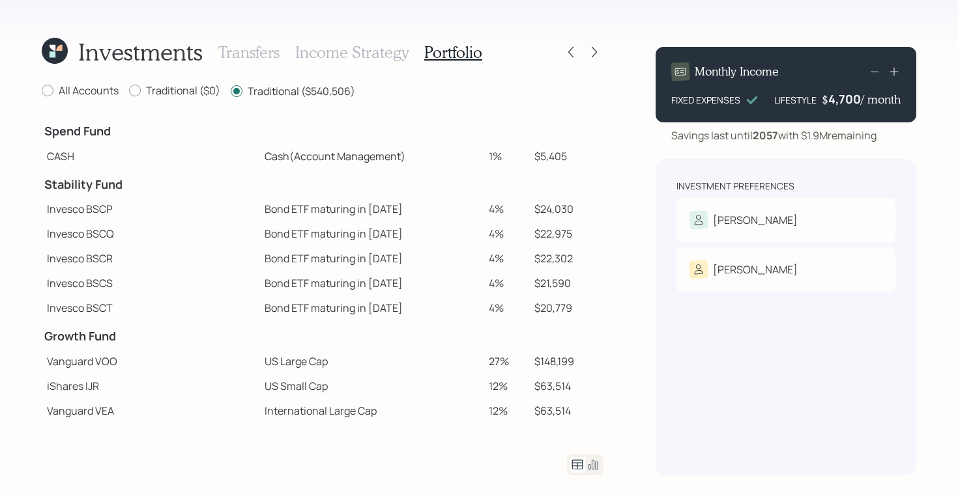
click at [377, 55] on h3 "Income Strategy" at bounding box center [351, 52] width 113 height 19
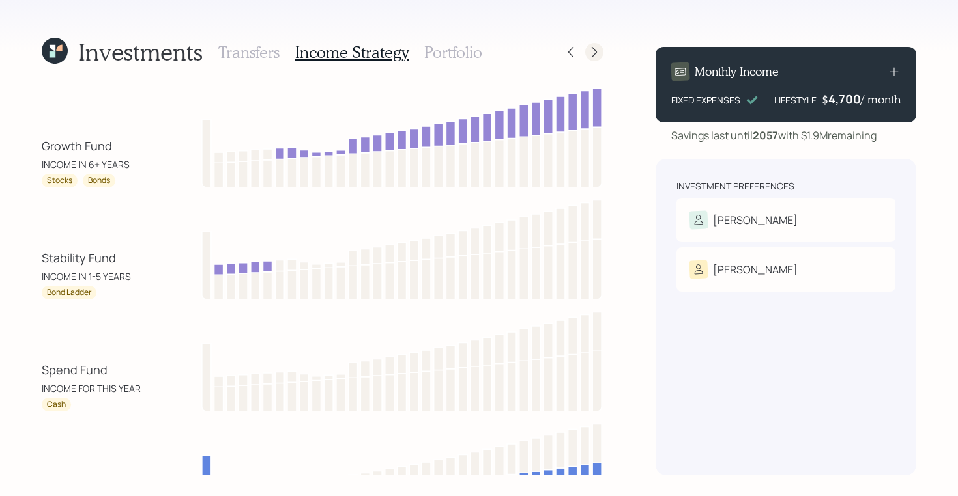
click at [597, 49] on icon at bounding box center [594, 52] width 13 height 13
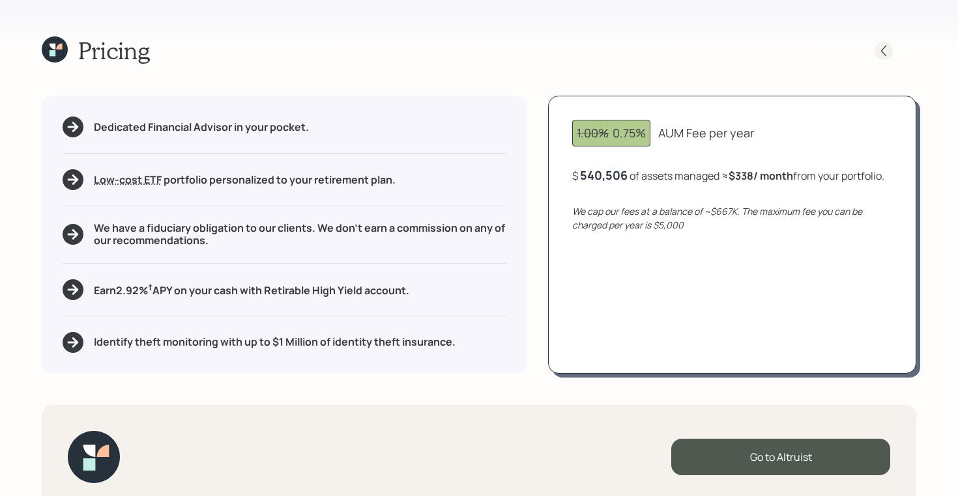
click at [879, 51] on icon at bounding box center [883, 50] width 13 height 13
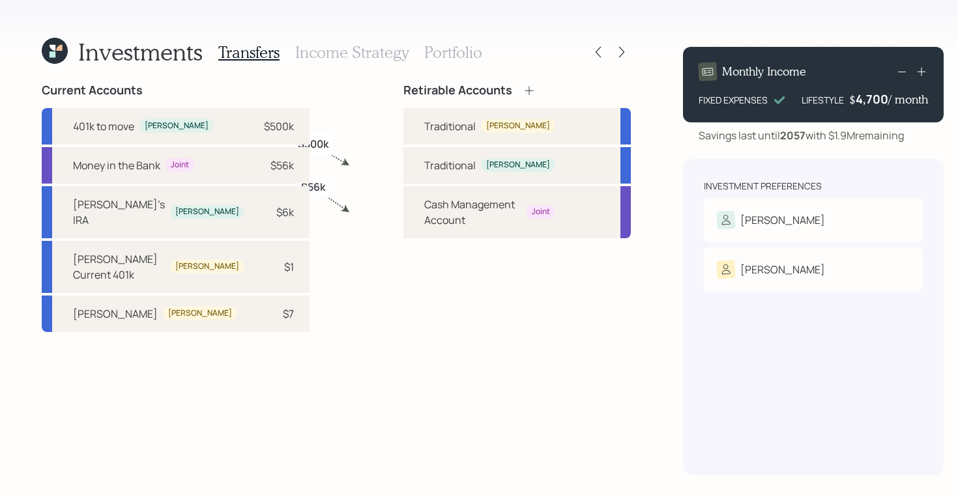
click at [61, 50] on icon at bounding box center [59, 48] width 6 height 6
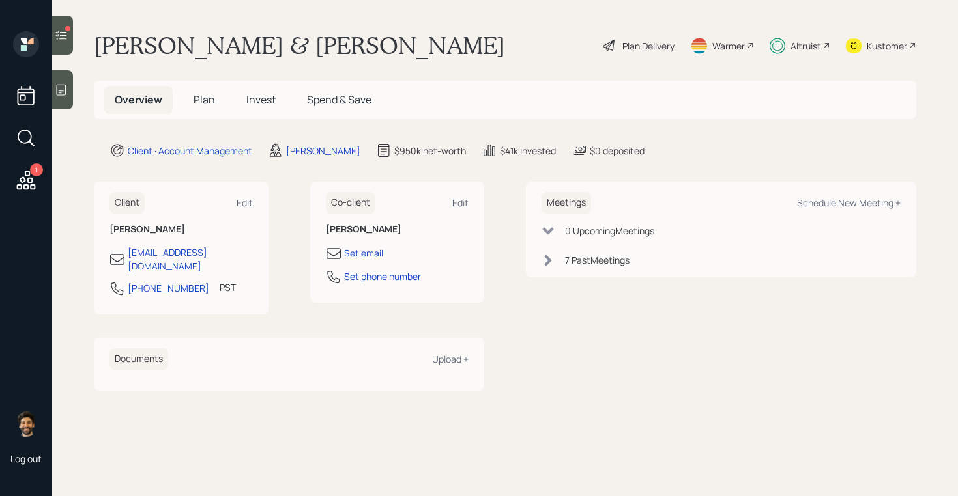
click at [68, 23] on div at bounding box center [62, 35] width 21 height 39
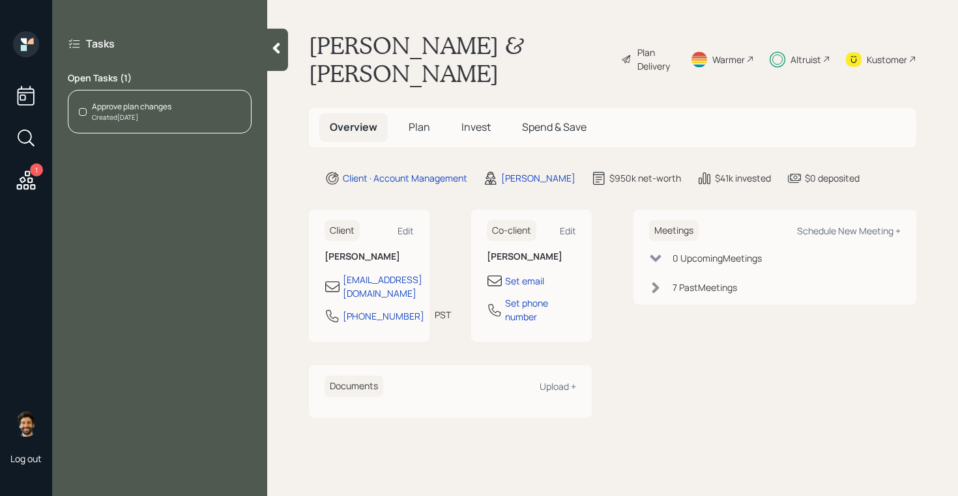
click at [110, 96] on div "Approve plan changes Created Today" at bounding box center [160, 112] width 184 height 44
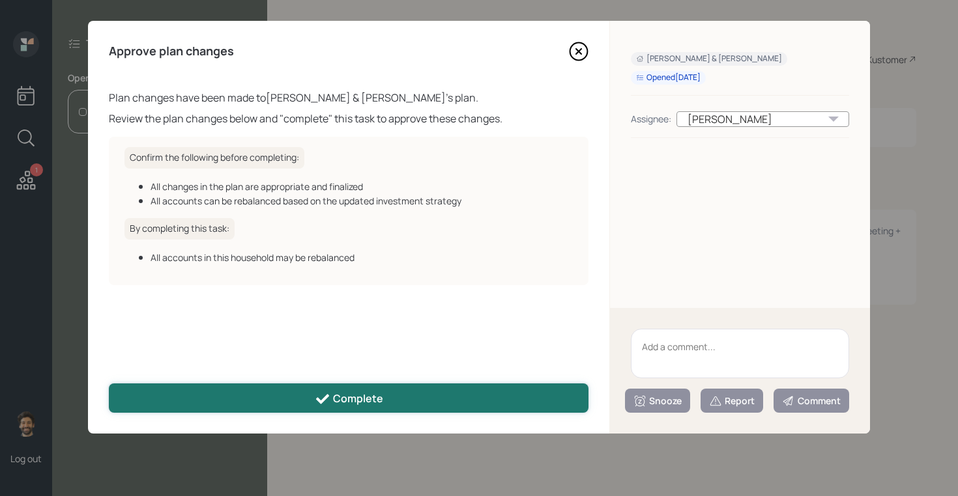
click at [396, 398] on button "Complete" at bounding box center [348, 398] width 479 height 29
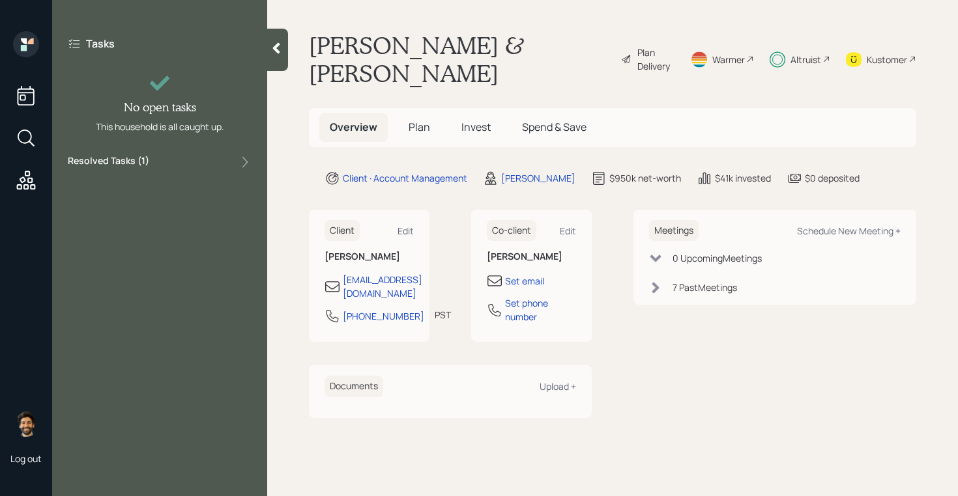
click at [463, 120] on span "Invest" at bounding box center [475, 127] width 29 height 14
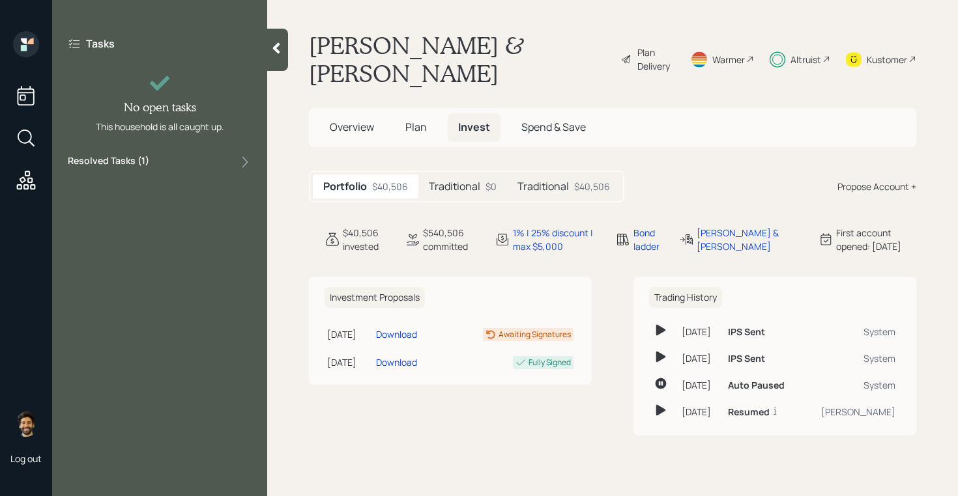
click at [556, 180] on h5 "Traditional" at bounding box center [542, 186] width 51 height 12
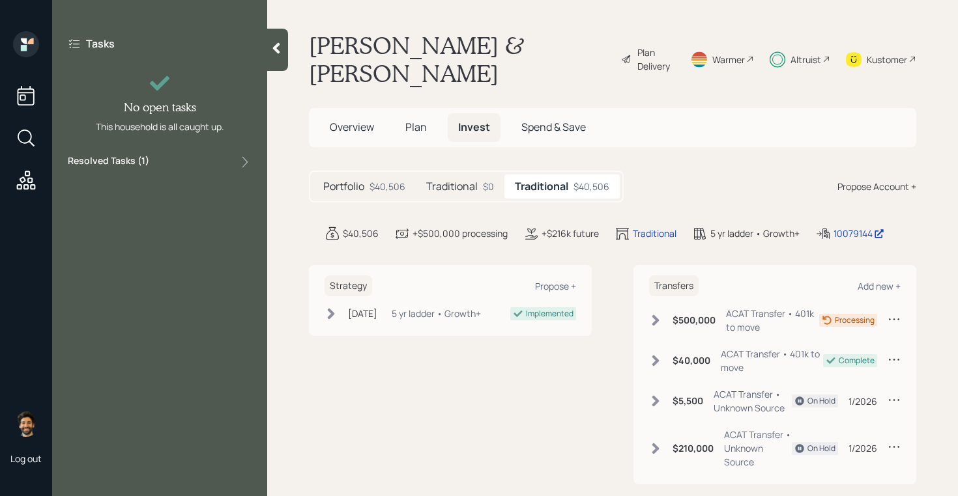
click at [797, 53] on div "Altruist" at bounding box center [805, 60] width 31 height 14
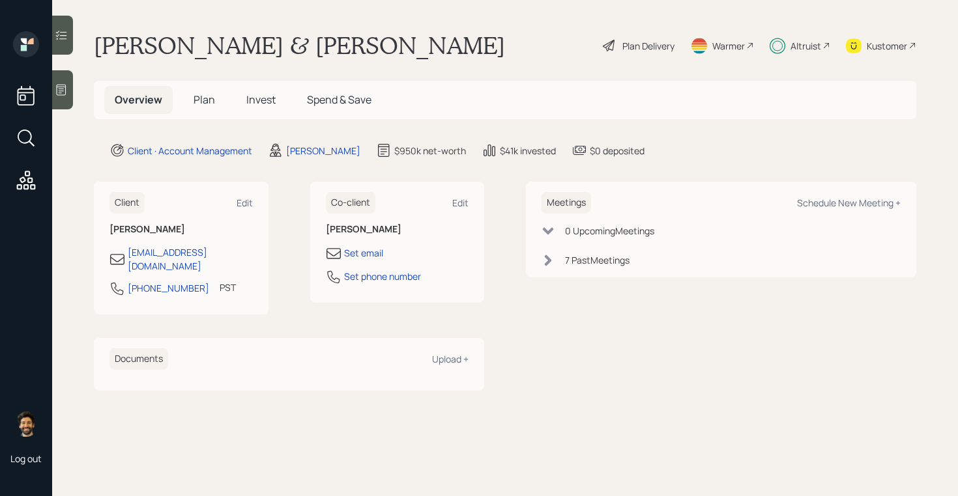
click at [265, 110] on h5 "Invest" at bounding box center [261, 100] width 50 height 28
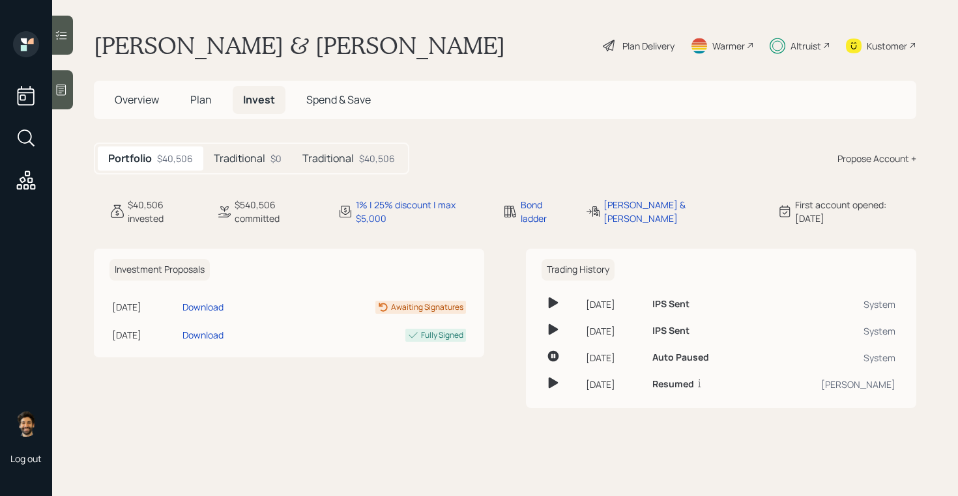
click at [259, 156] on h5 "Traditional" at bounding box center [239, 158] width 51 height 12
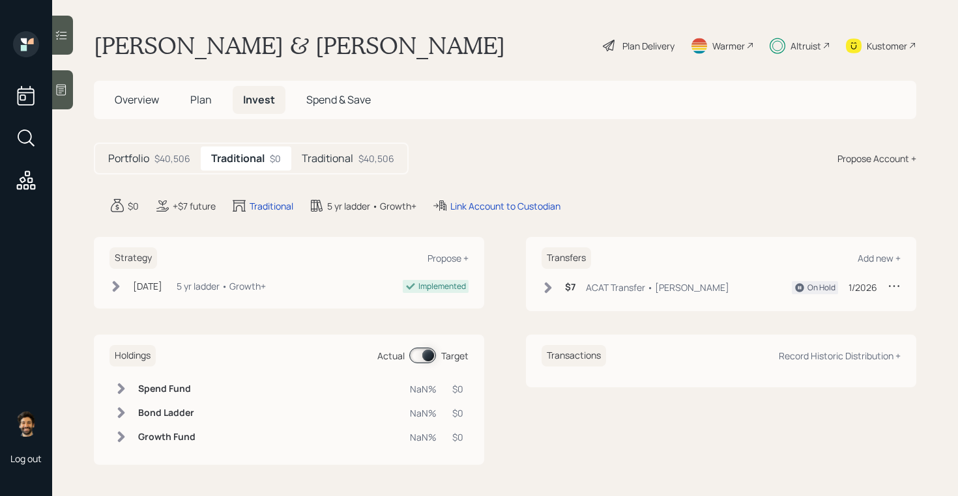
click at [350, 161] on h5 "Traditional" at bounding box center [327, 158] width 51 height 12
